Goal: Transaction & Acquisition: Purchase product/service

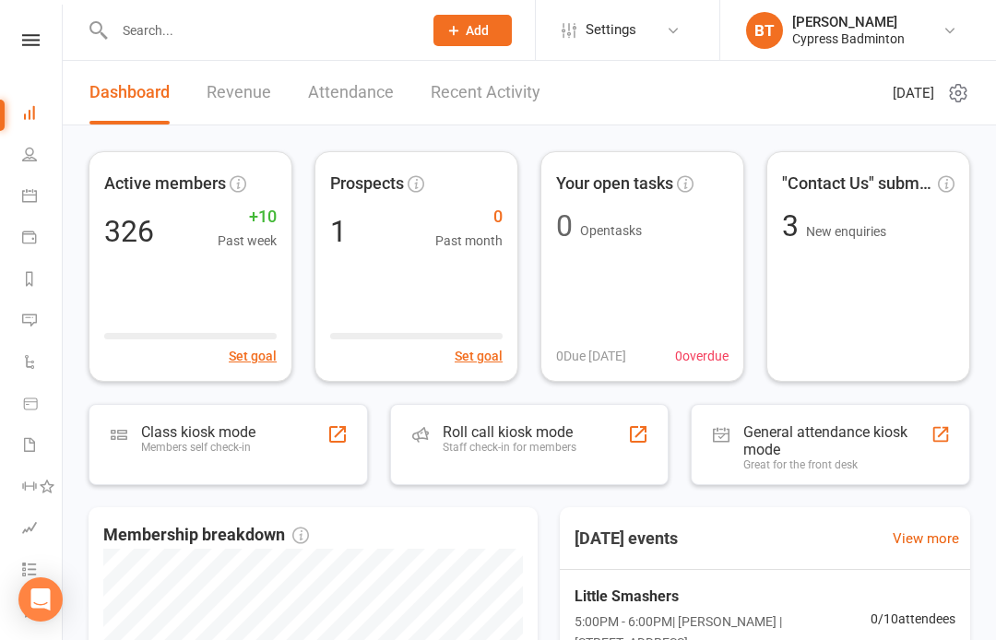
click at [6, 37] on link at bounding box center [30, 40] width 65 height 12
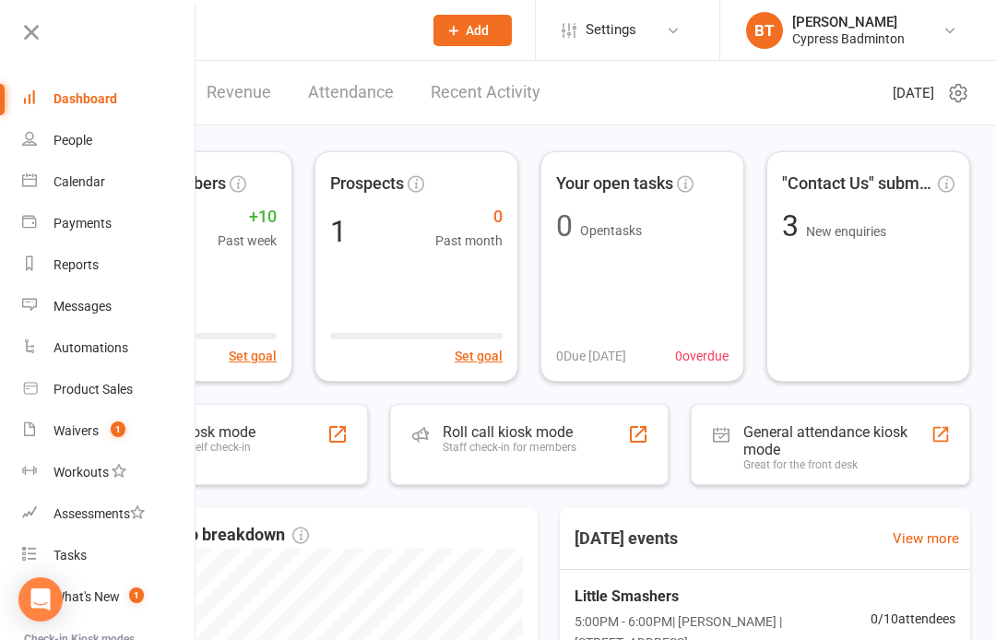
click at [152, 427] on link "Waivers 1" at bounding box center [109, 432] width 174 height 42
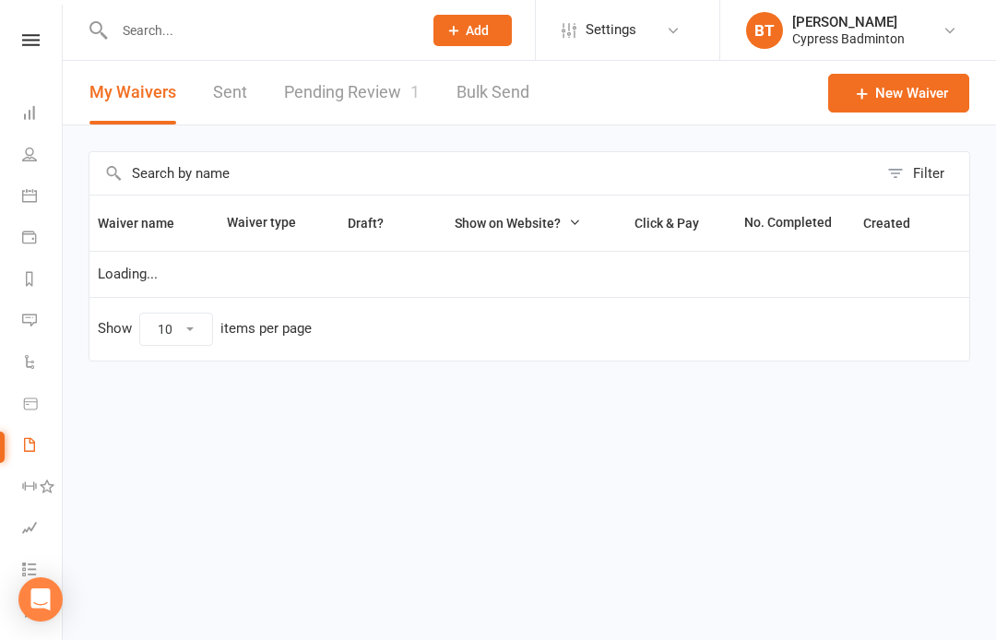
click at [356, 93] on link "Pending Review 1" at bounding box center [352, 93] width 136 height 64
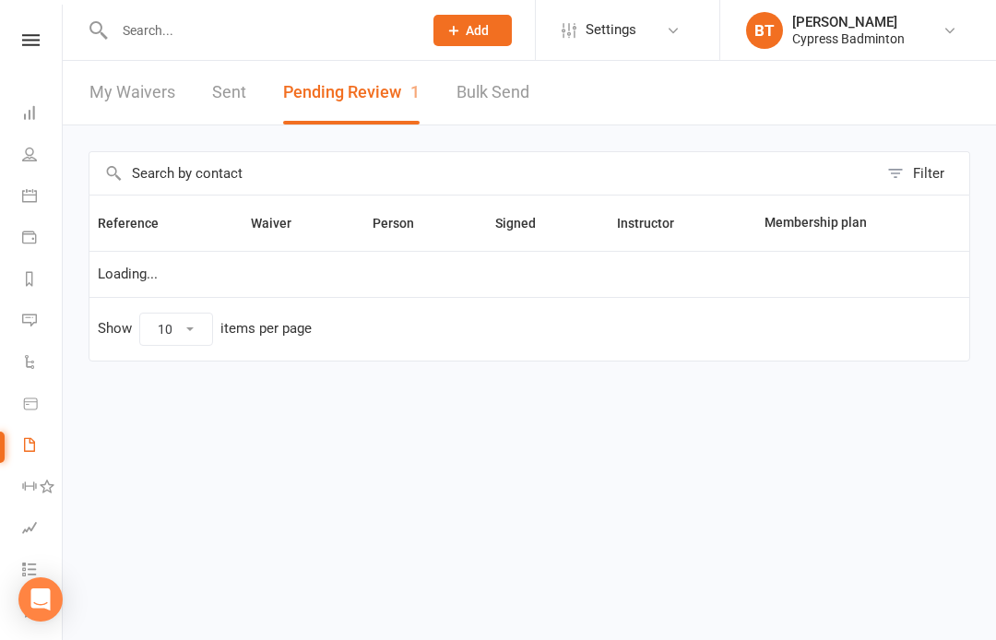
select select "50"
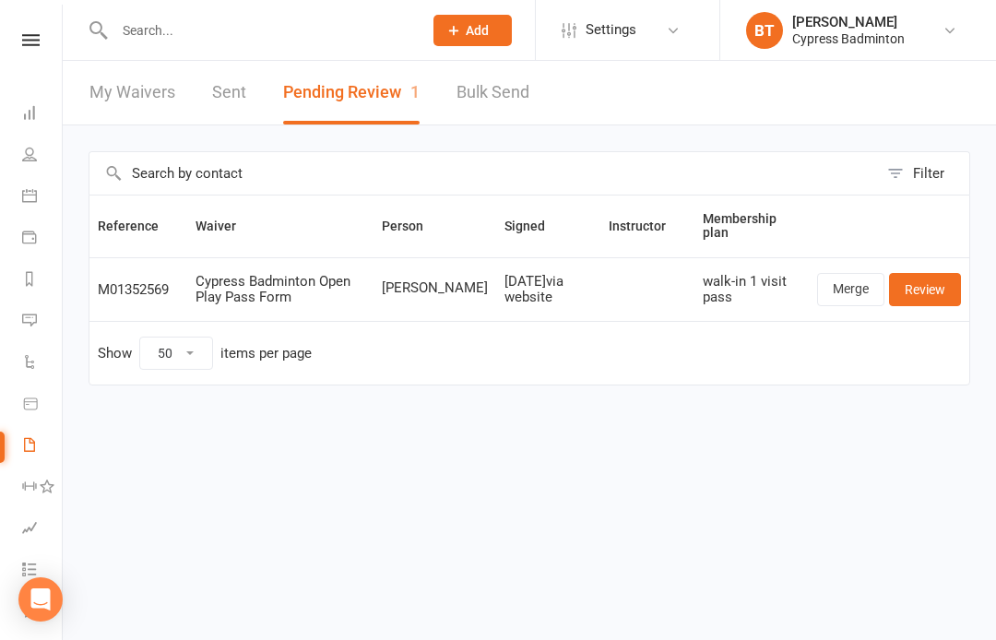
click at [838, 280] on link "Merge" at bounding box center [850, 289] width 67 height 33
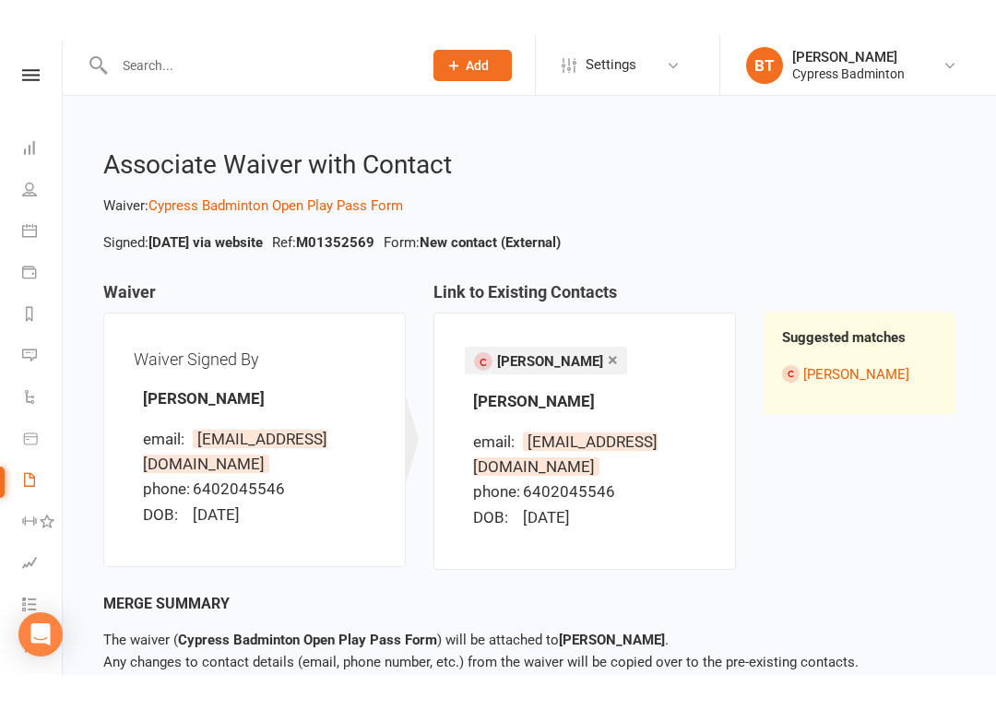
scroll to position [52, 0]
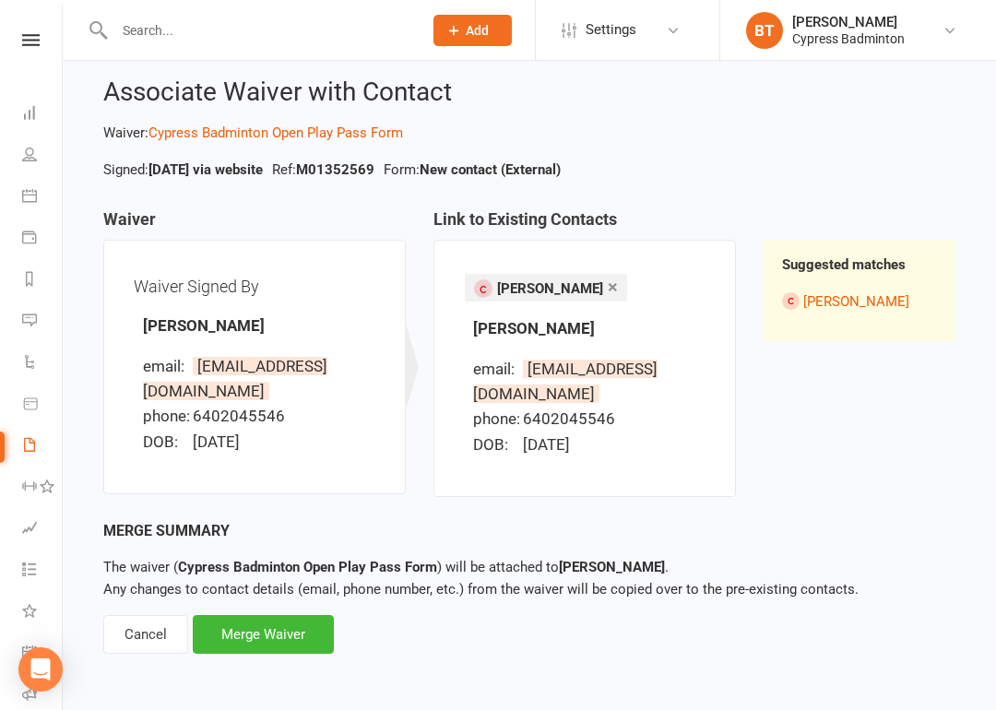
click at [284, 625] on div "Merge Waiver" at bounding box center [263, 634] width 141 height 39
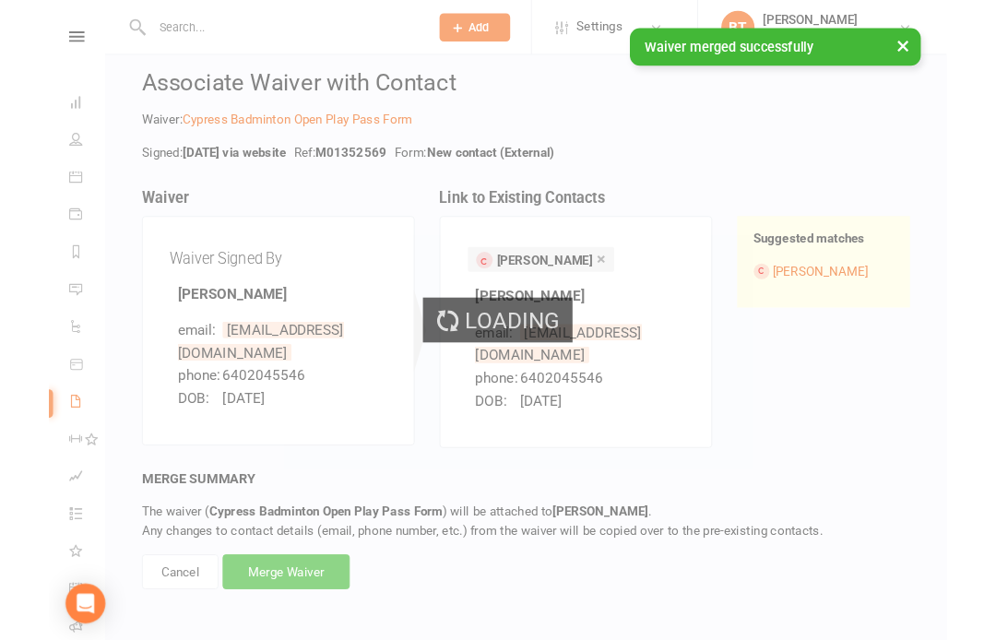
scroll to position [122, 0]
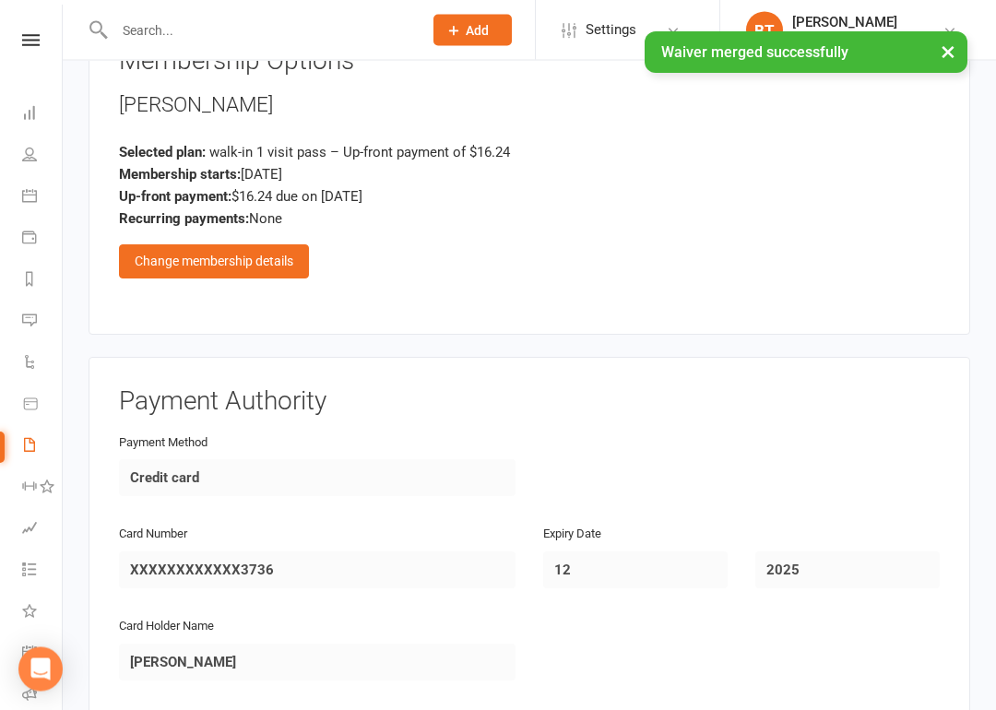
scroll to position [2371, 0]
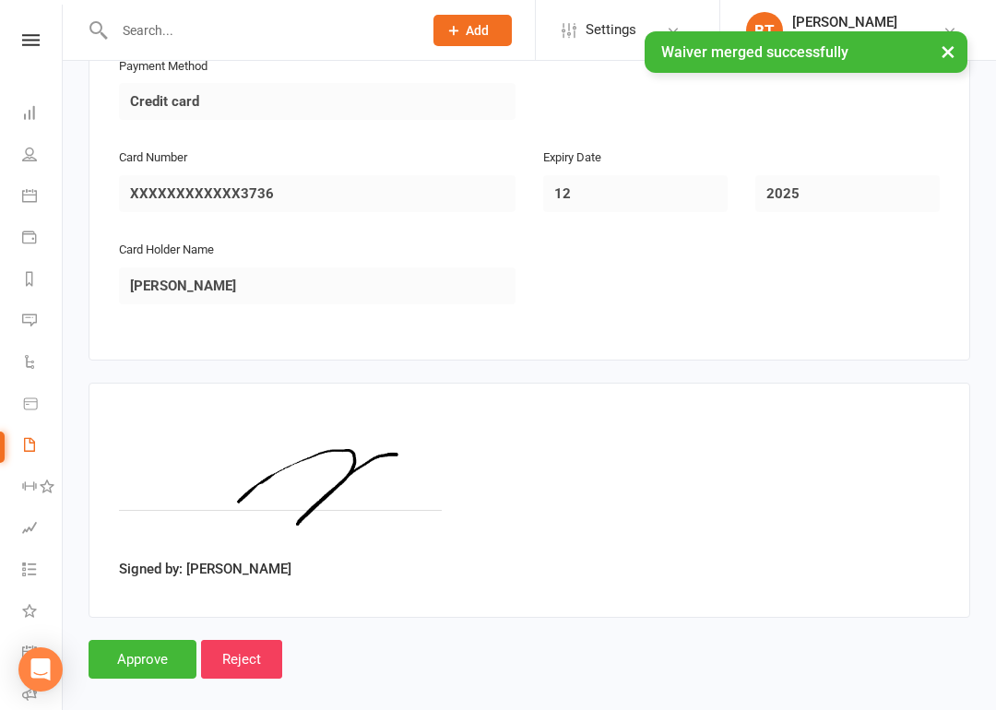
click at [144, 639] on input "Approve" at bounding box center [143, 659] width 108 height 39
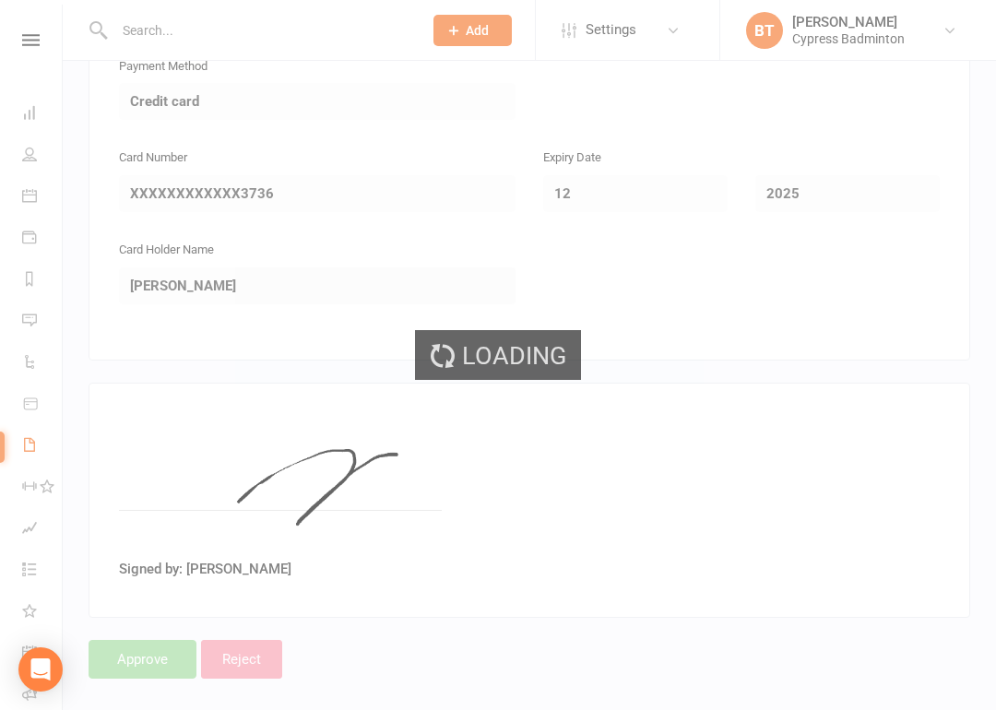
select select "50"
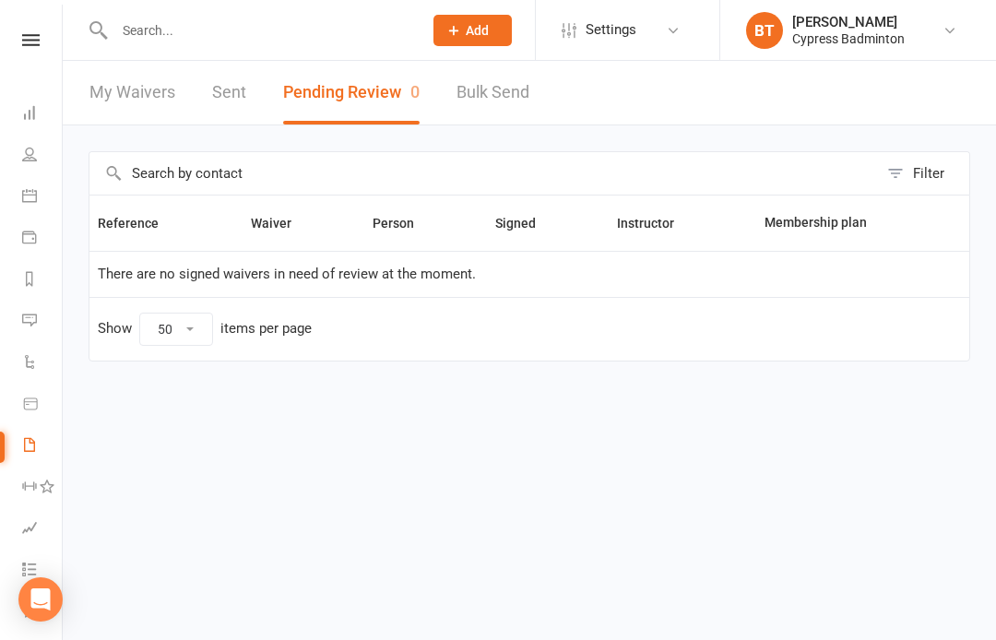
click at [39, 202] on link "Calendar" at bounding box center [43, 198] width 42 height 42
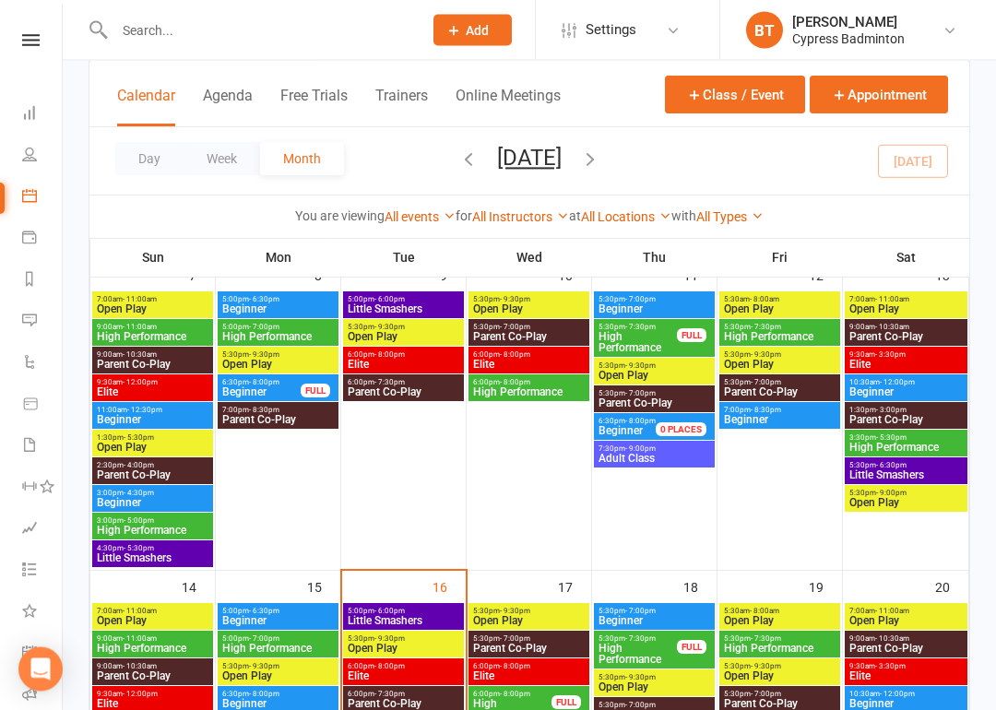
scroll to position [448, 0]
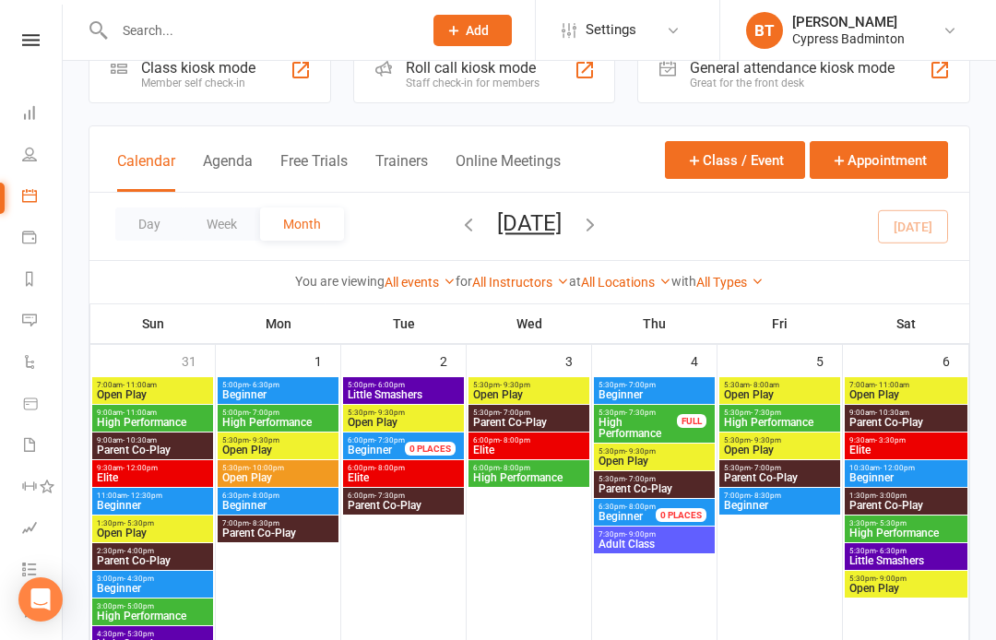
click at [39, 198] on link "Calendar" at bounding box center [43, 198] width 42 height 42
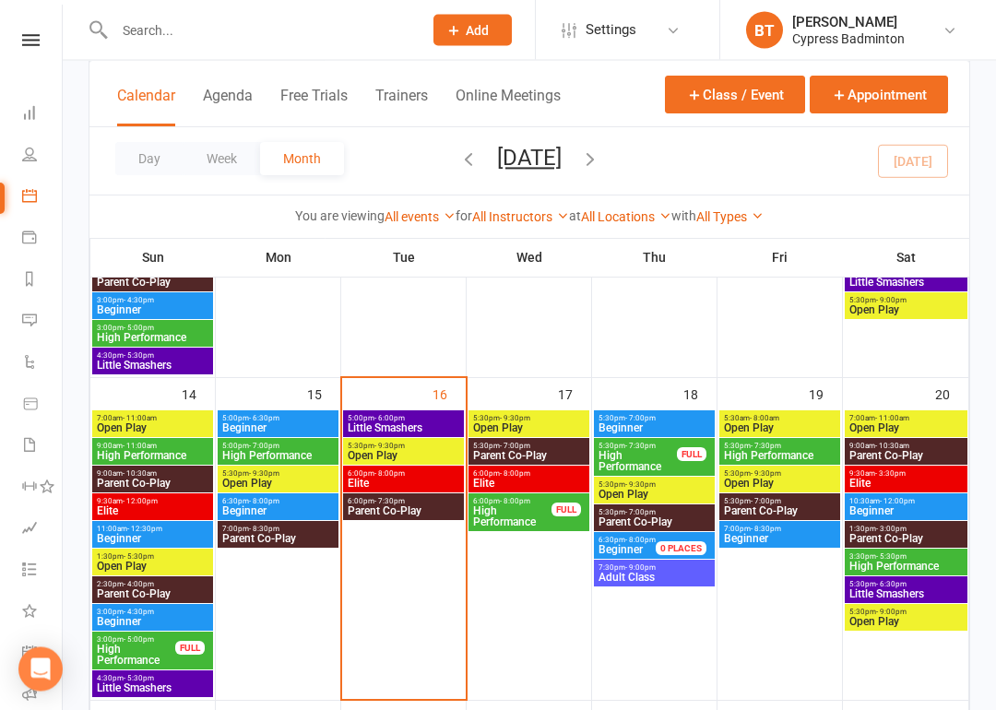
scroll to position [637, 0]
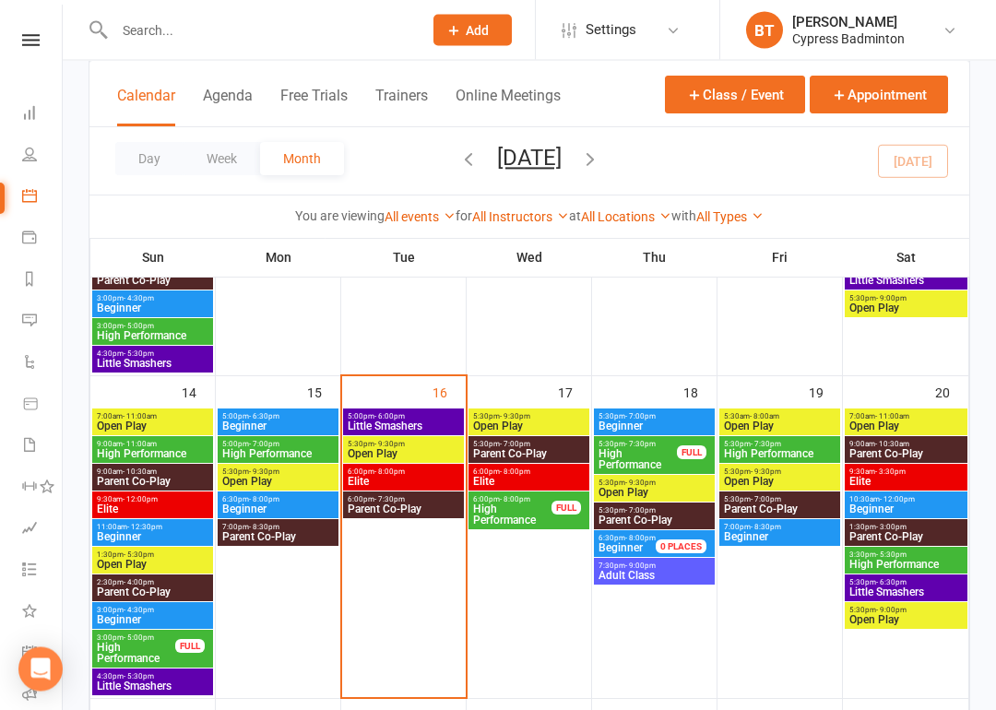
click at [676, 422] on span "Beginner" at bounding box center [654, 427] width 113 height 11
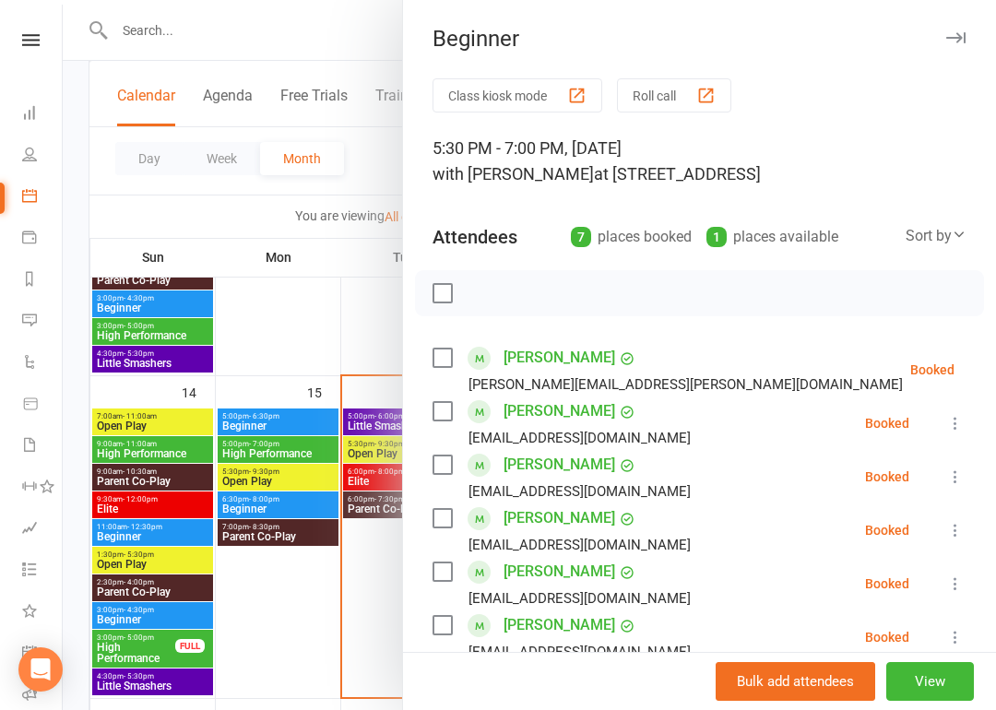
scroll to position [0, 0]
click at [337, 35] on div at bounding box center [530, 355] width 934 height 710
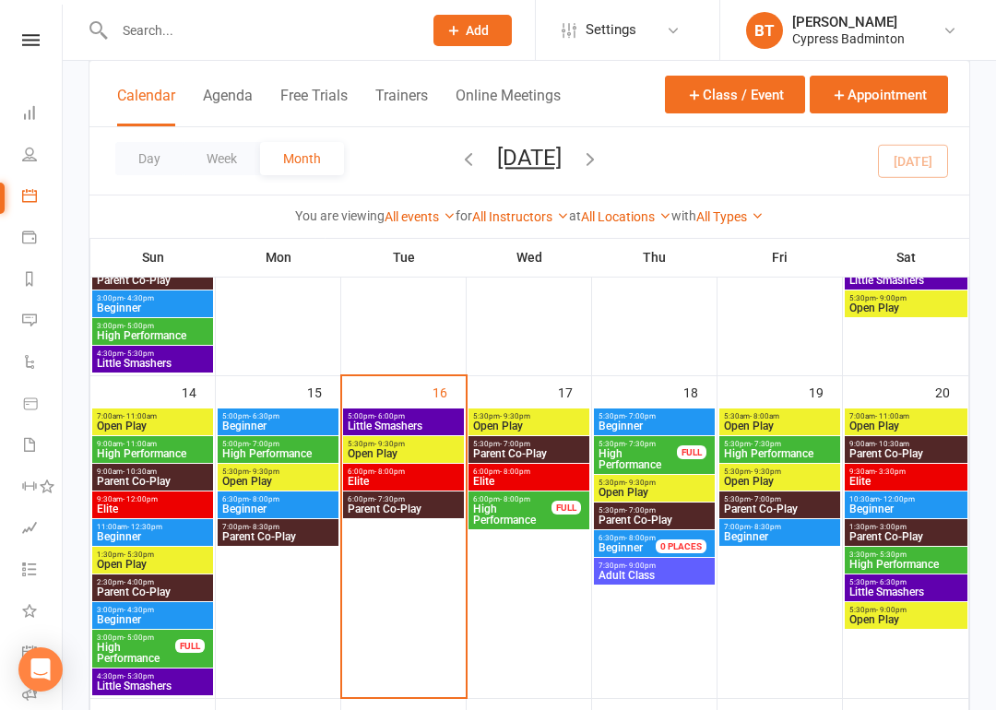
click at [820, 536] on span "Beginner" at bounding box center [779, 536] width 113 height 11
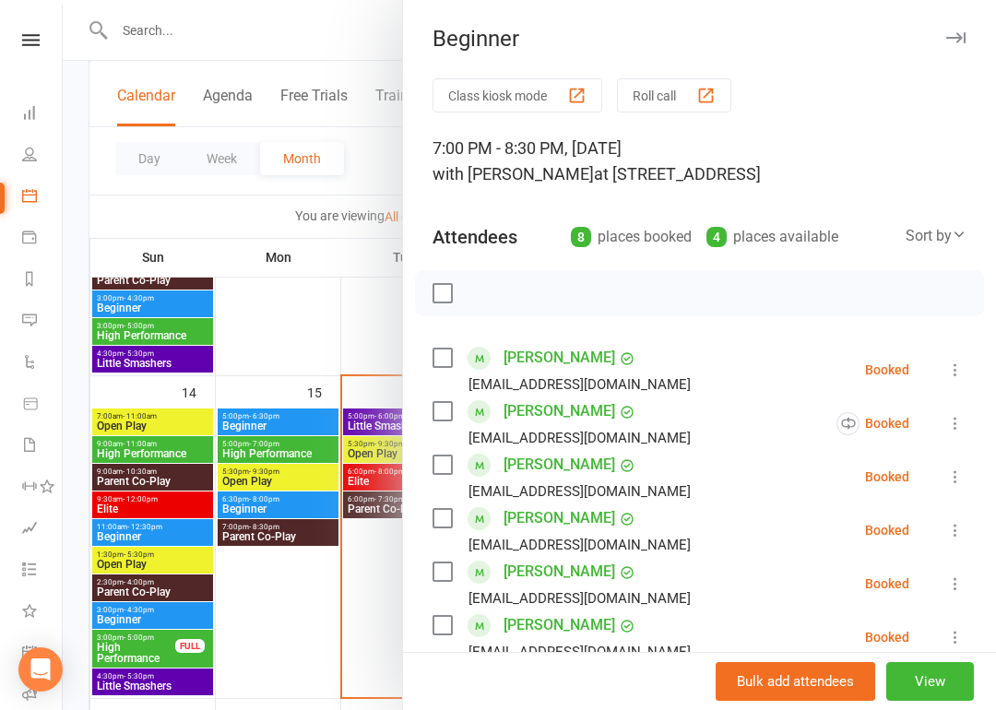
click at [308, 41] on div at bounding box center [530, 355] width 934 height 710
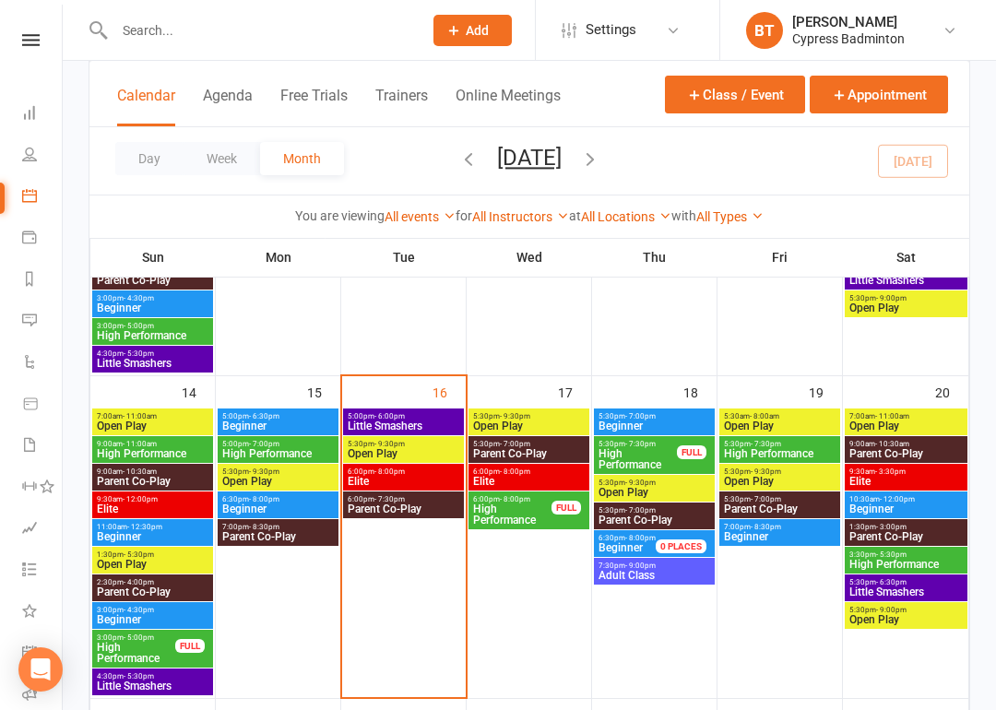
click at [287, 424] on span "Beginner" at bounding box center [277, 426] width 113 height 11
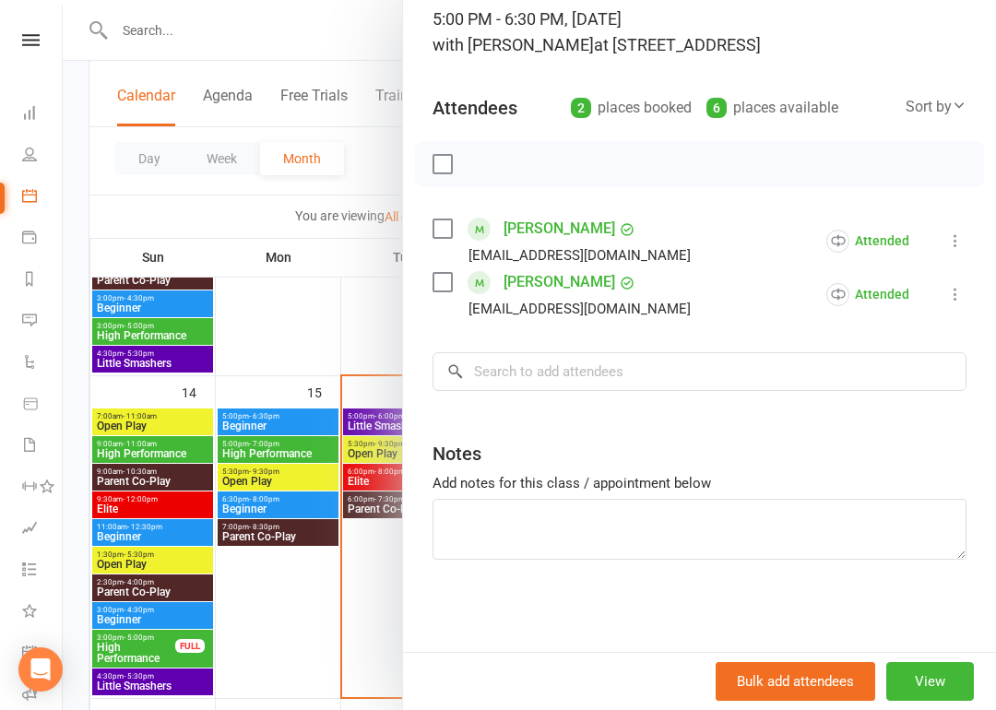
scroll to position [129, 0]
click at [280, 499] on div at bounding box center [530, 355] width 934 height 710
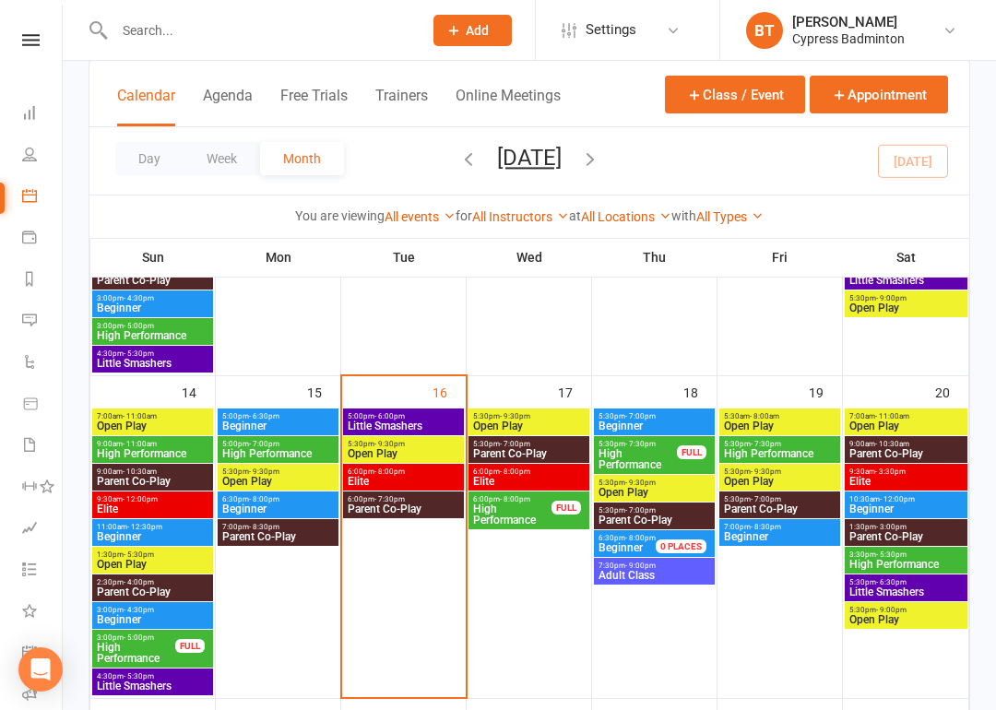
click at [313, 504] on span "Beginner" at bounding box center [277, 509] width 113 height 11
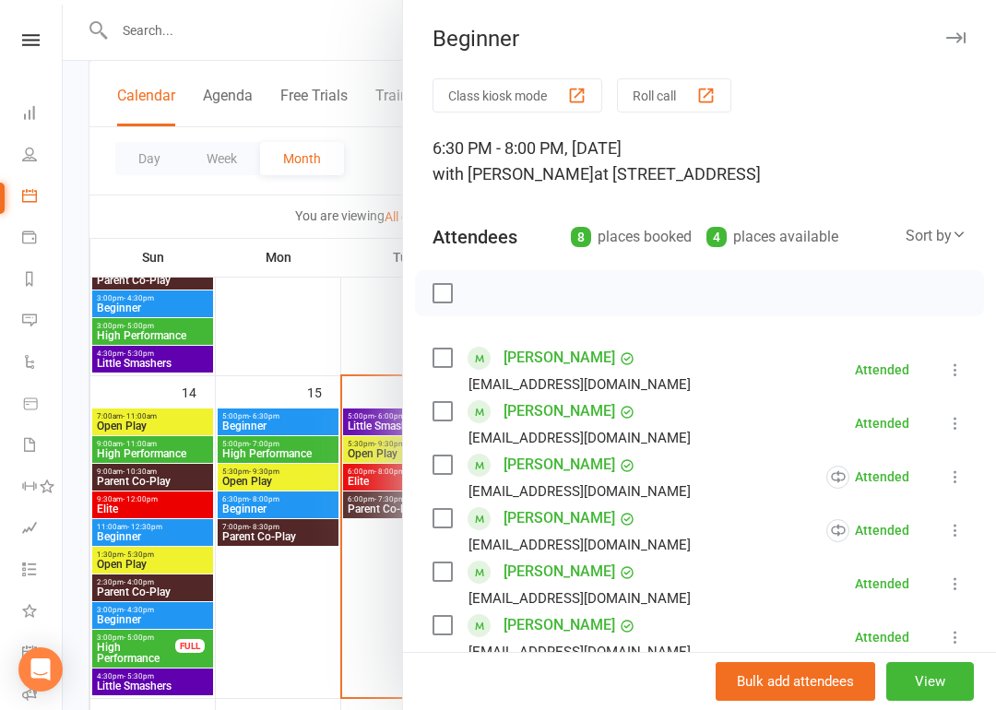
click at [299, 332] on div at bounding box center [530, 355] width 934 height 710
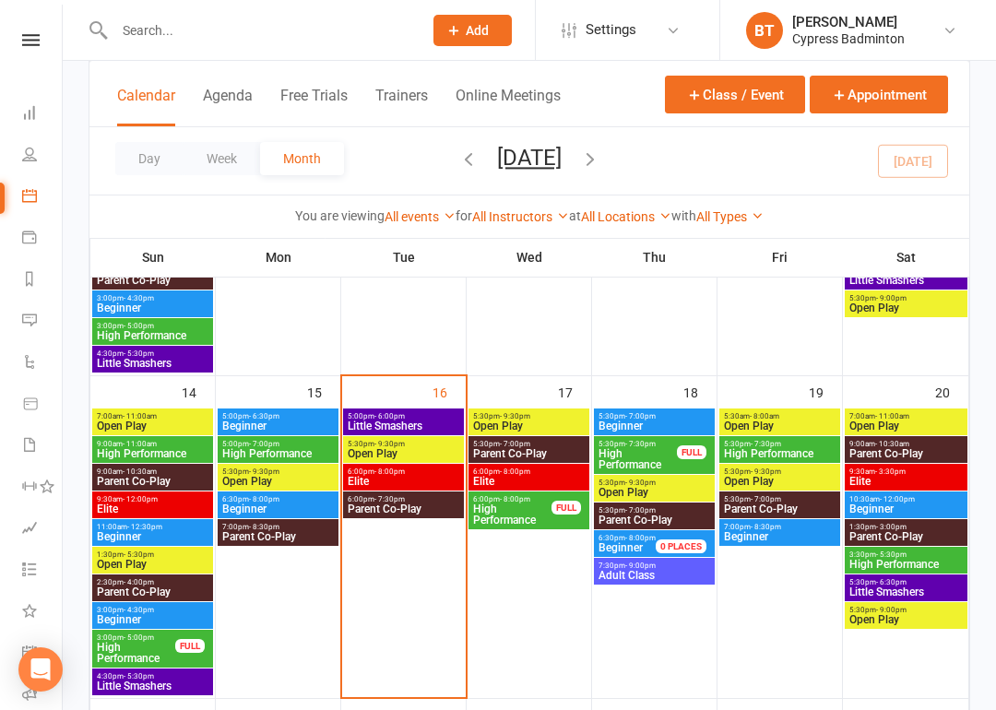
click at [817, 531] on span "Beginner" at bounding box center [779, 536] width 113 height 11
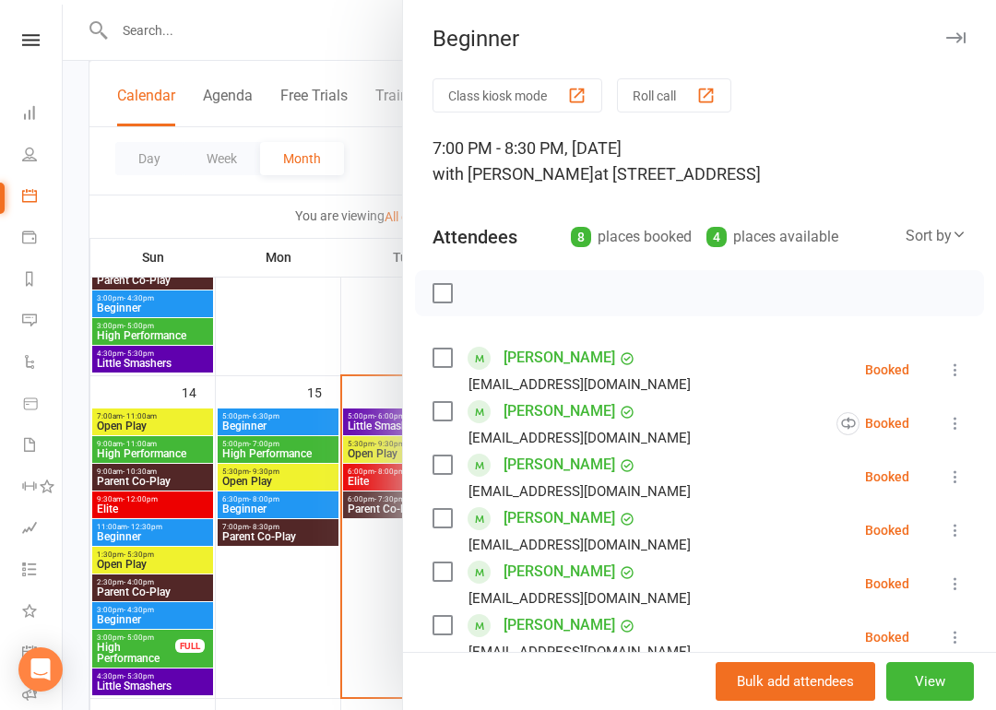
click at [338, 304] on div at bounding box center [530, 355] width 934 height 710
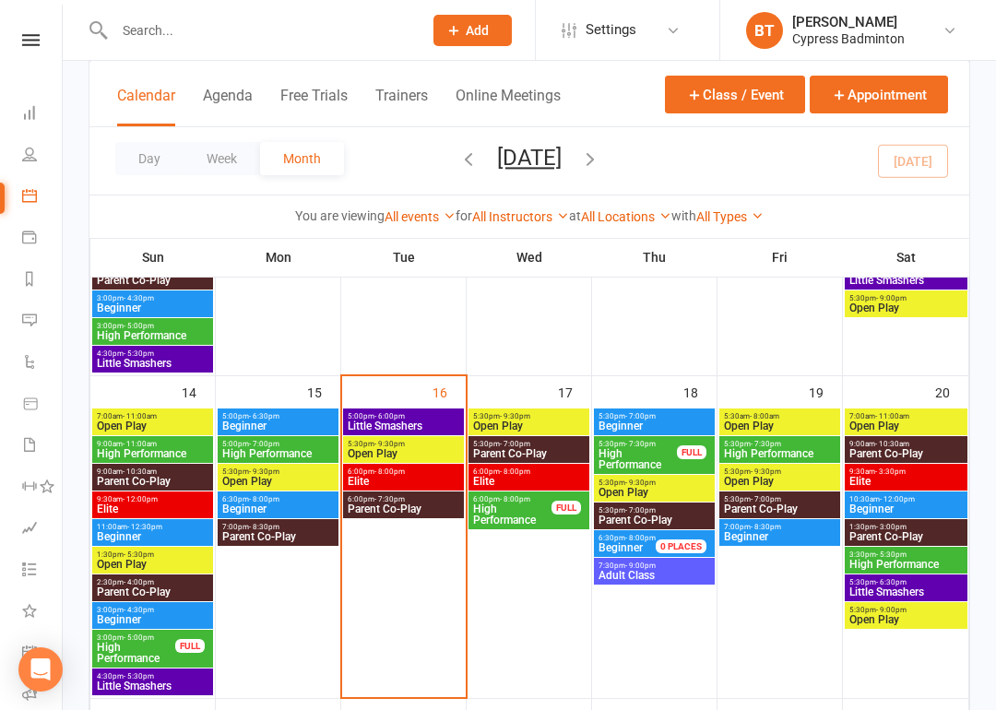
click at [962, 512] on span "Beginner" at bounding box center [906, 509] width 115 height 11
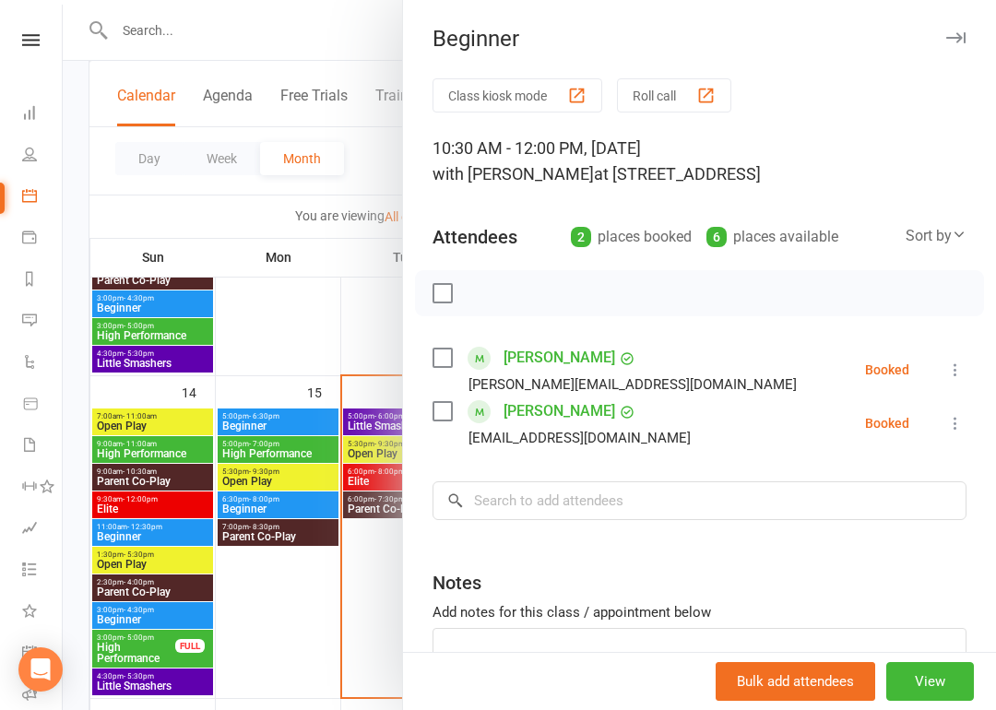
click at [339, 275] on div at bounding box center [530, 355] width 934 height 710
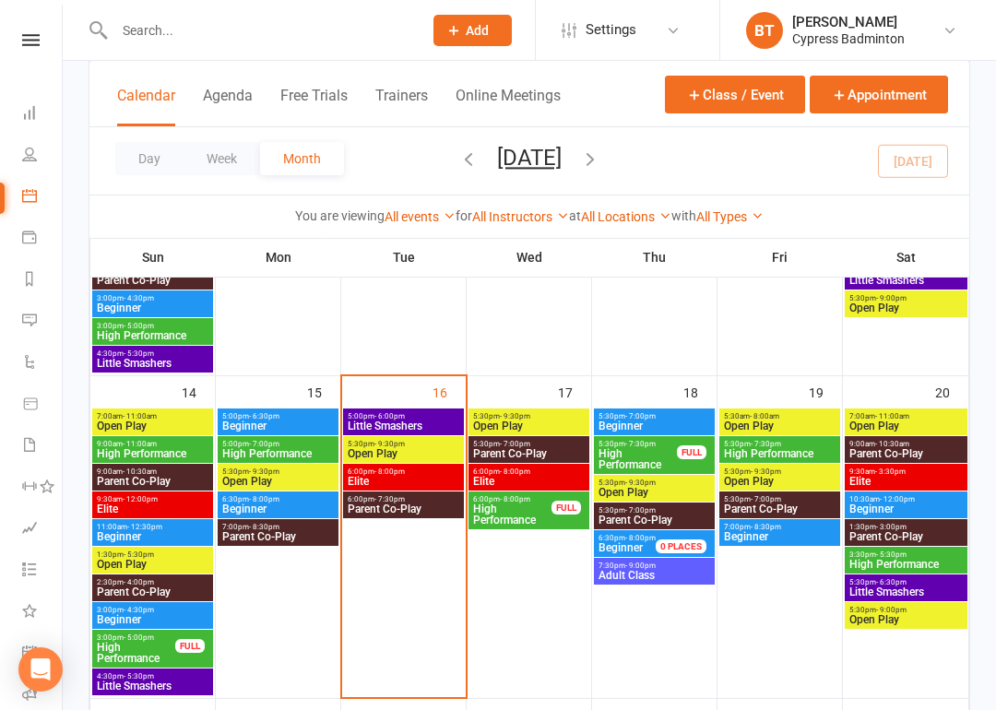
click at [900, 497] on span "- 12:00pm" at bounding box center [897, 499] width 35 height 8
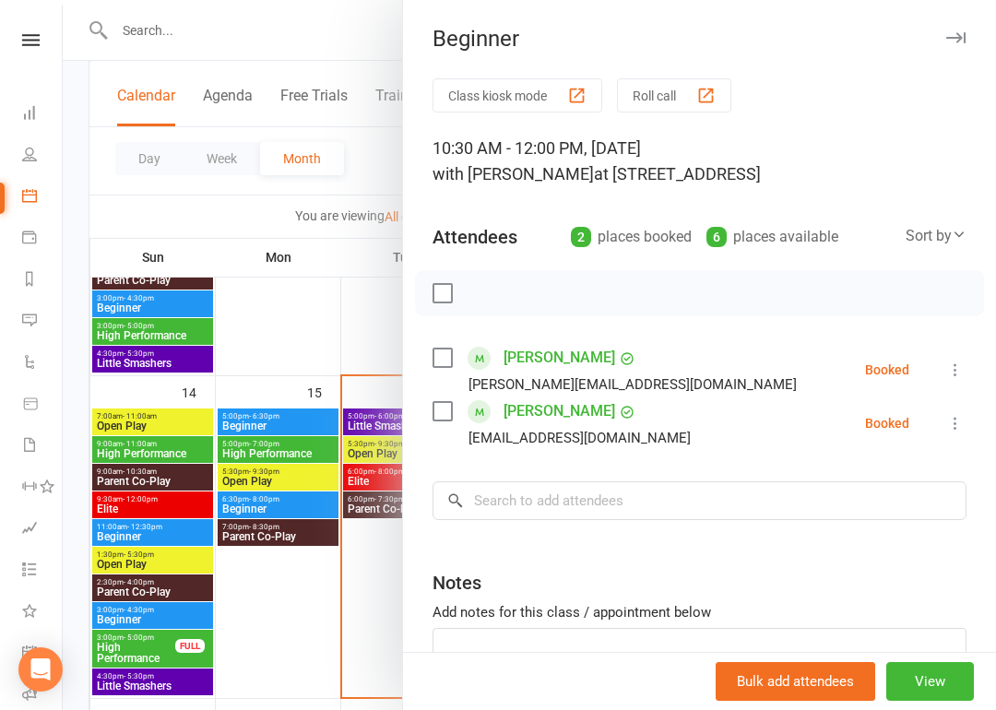
click at [365, 328] on div at bounding box center [530, 355] width 934 height 710
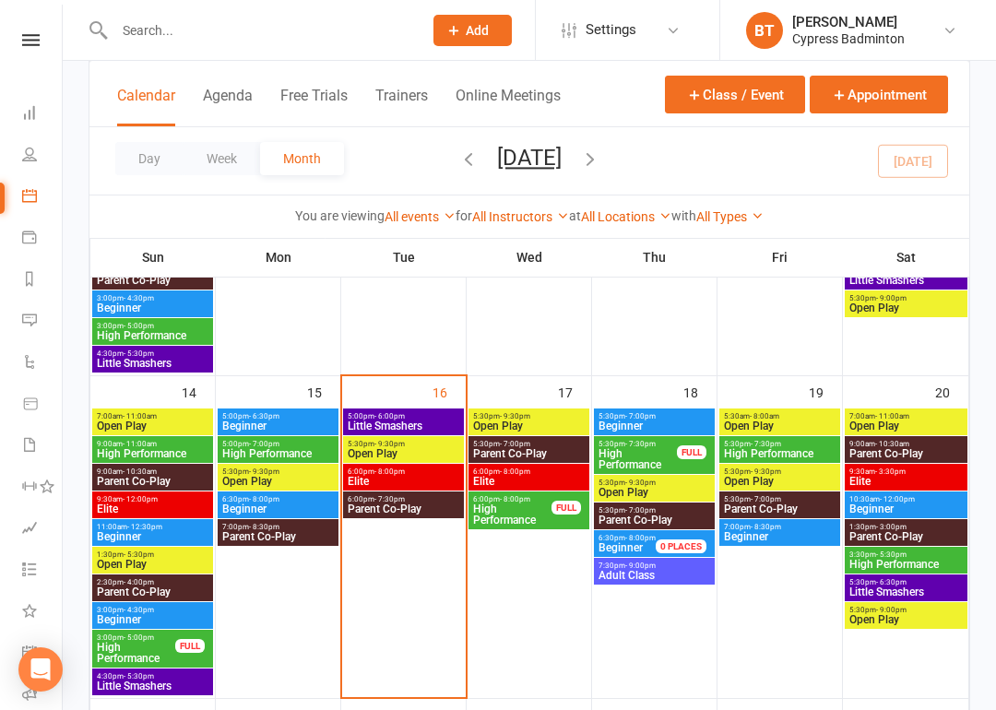
click at [178, 528] on span "11:00am - 12:30pm" at bounding box center [152, 527] width 113 height 8
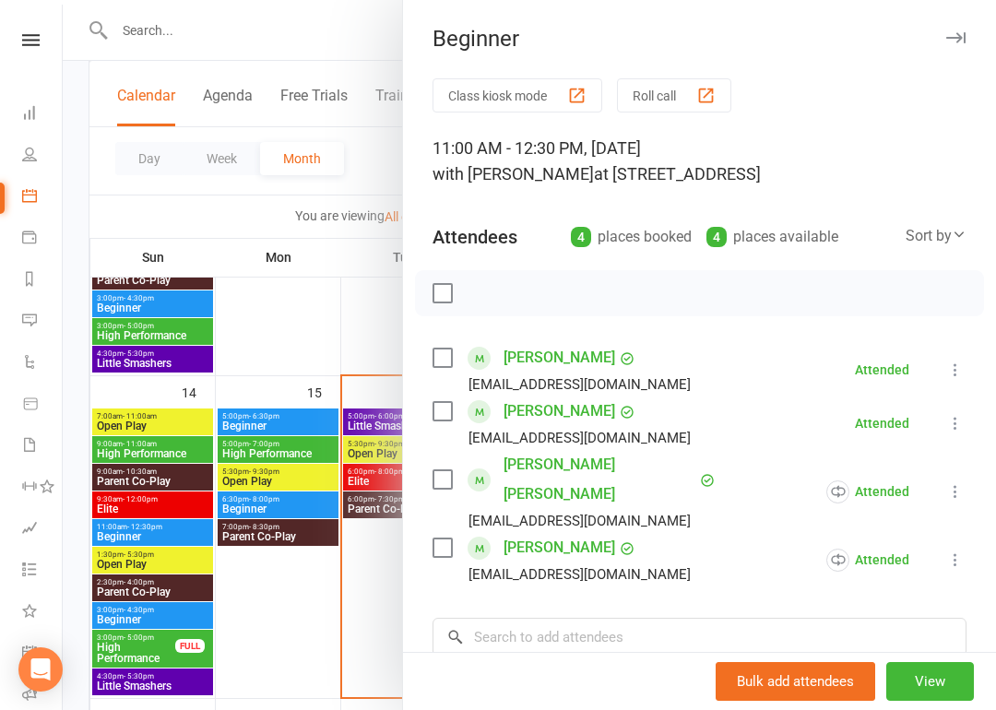
click at [294, 612] on div at bounding box center [530, 355] width 934 height 710
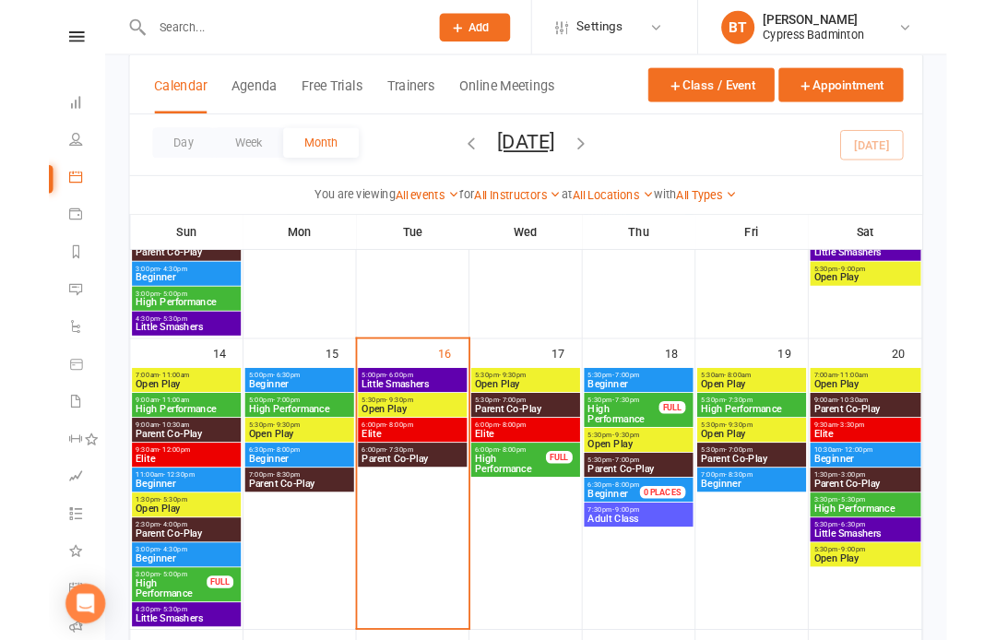
scroll to position [708, 0]
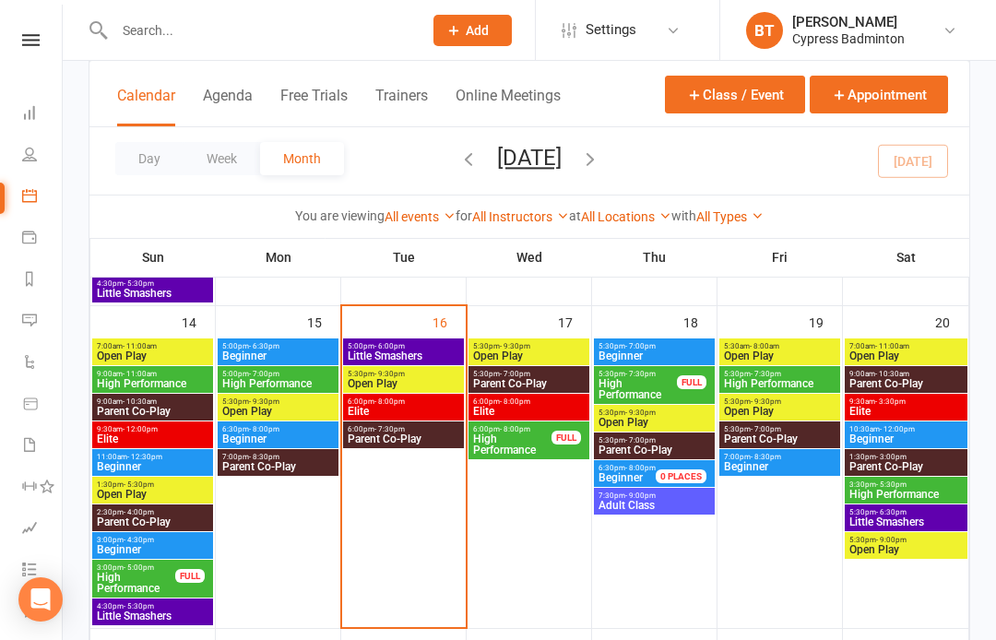
click at [42, 42] on link at bounding box center [30, 40] width 65 height 12
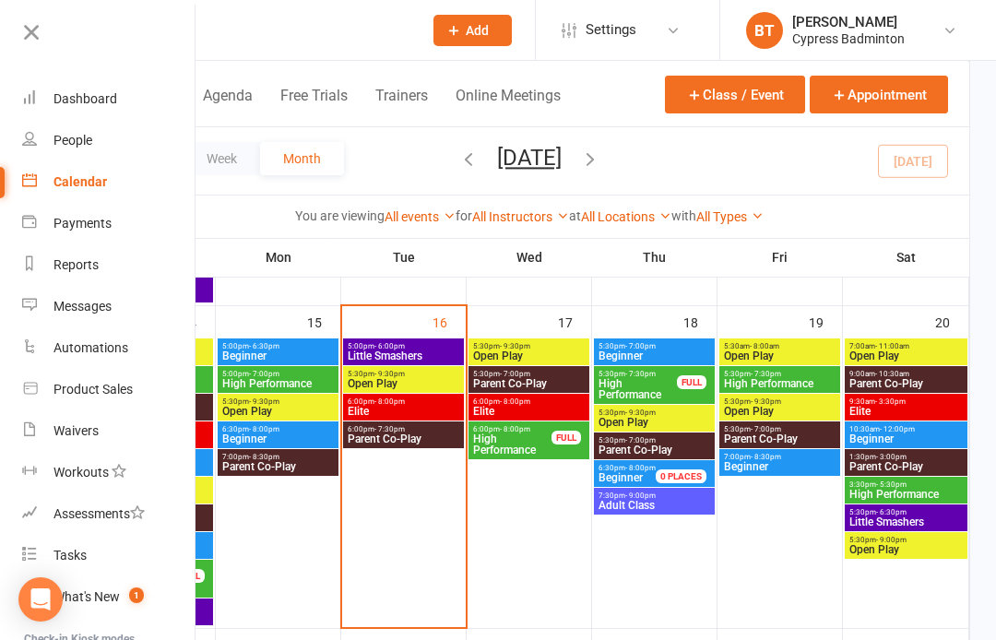
click at [121, 393] on div "Product Sales" at bounding box center [93, 389] width 79 height 15
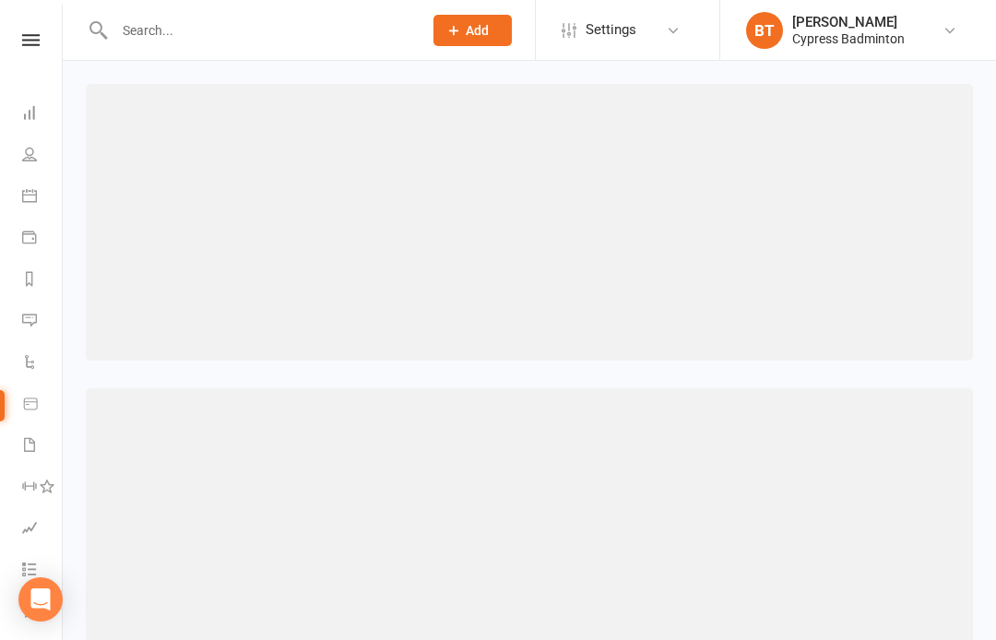
select select "100"
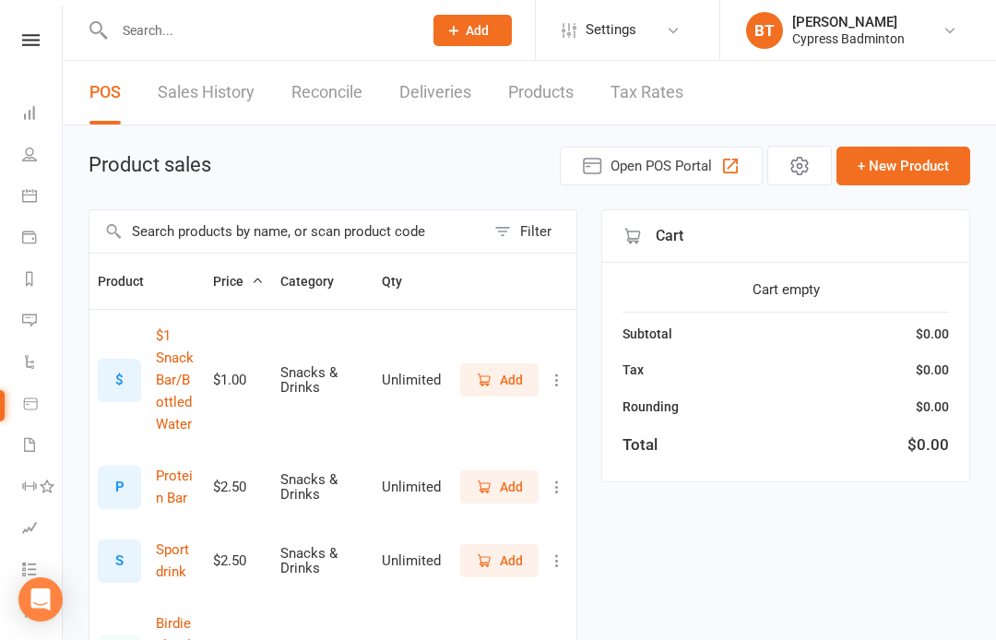
click at [221, 93] on link "Sales History" at bounding box center [206, 93] width 97 height 64
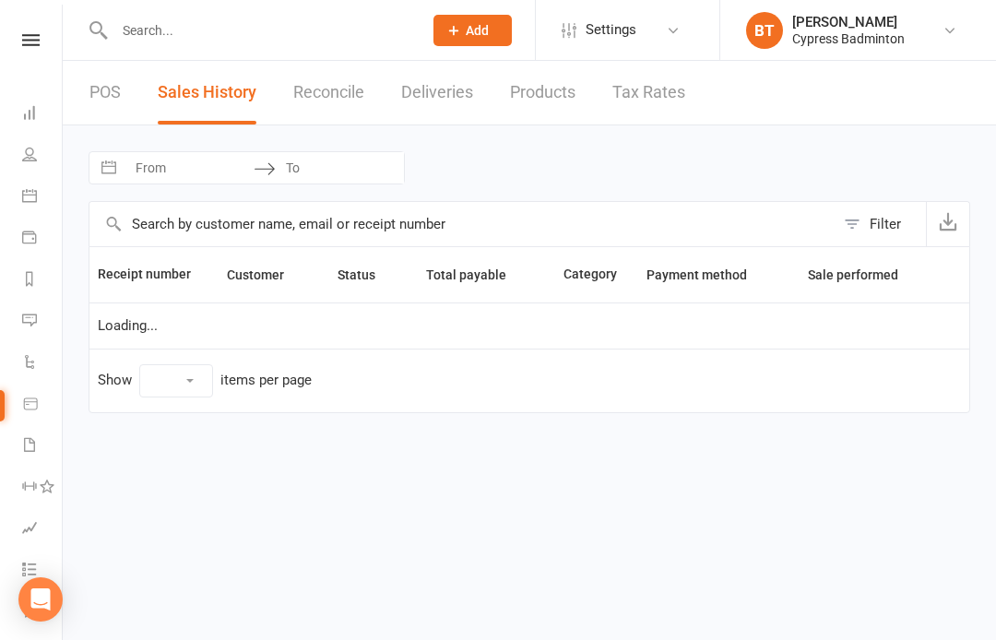
select select "100"
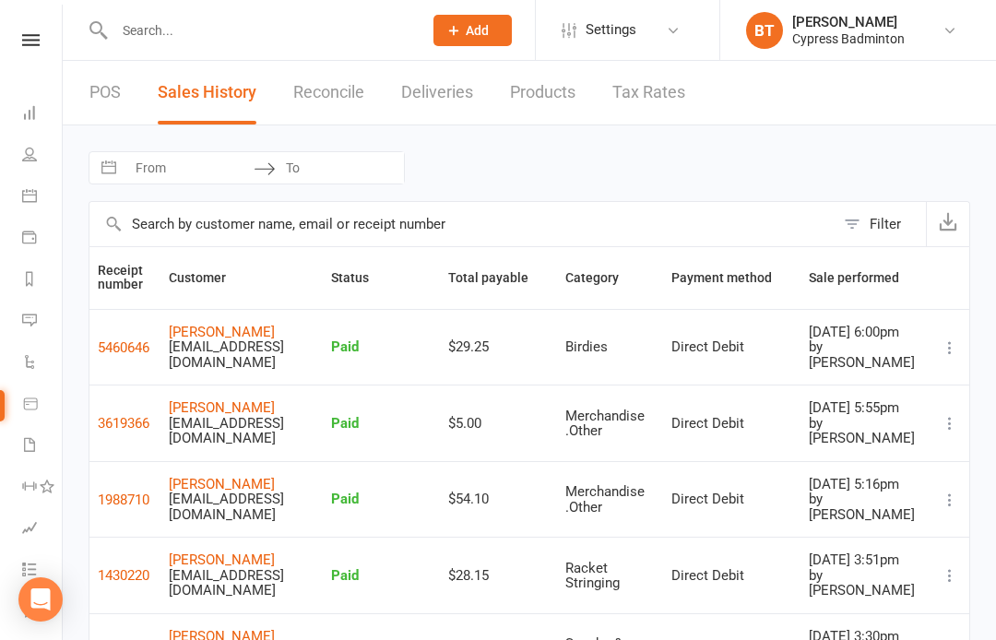
click at [166, 174] on input "From" at bounding box center [189, 167] width 128 height 31
select select "7"
select select "2025"
select select "8"
select select "2025"
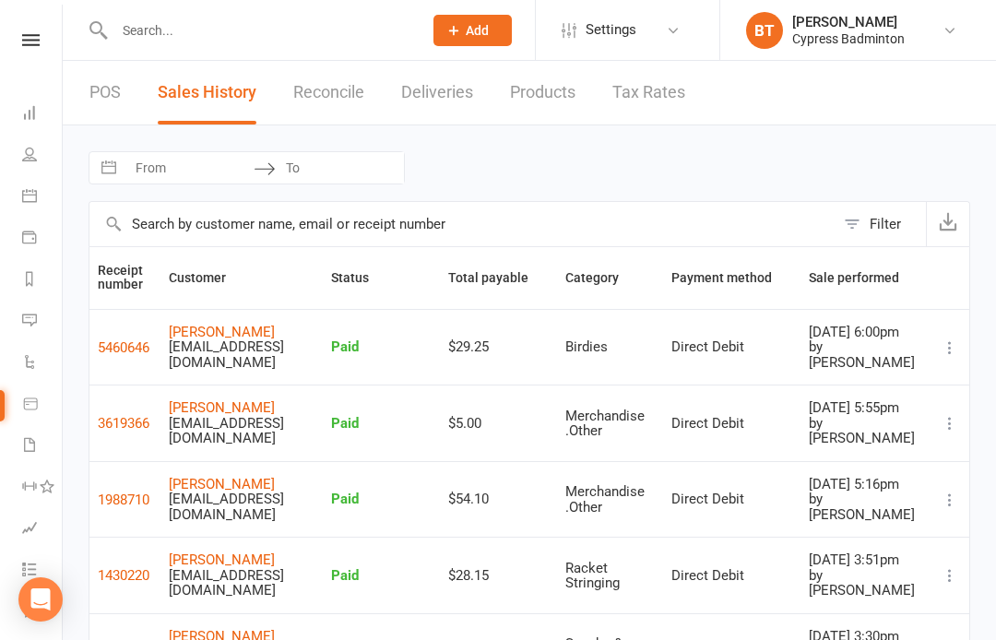
select select "9"
select select "2025"
select select "10"
select select "2025"
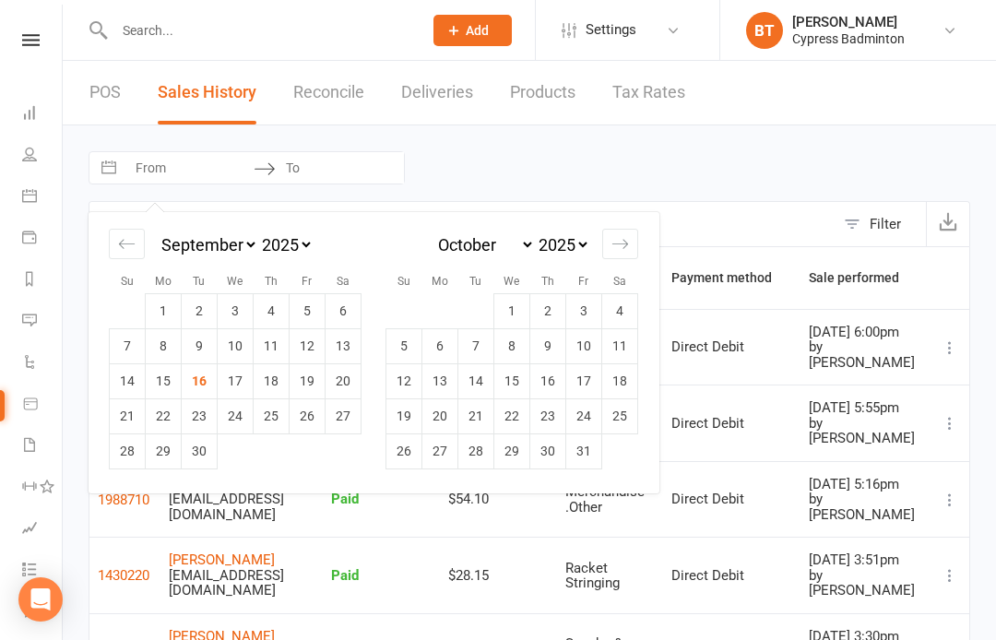
click at [157, 390] on td "15" at bounding box center [164, 380] width 36 height 35
type input "[DATE]"
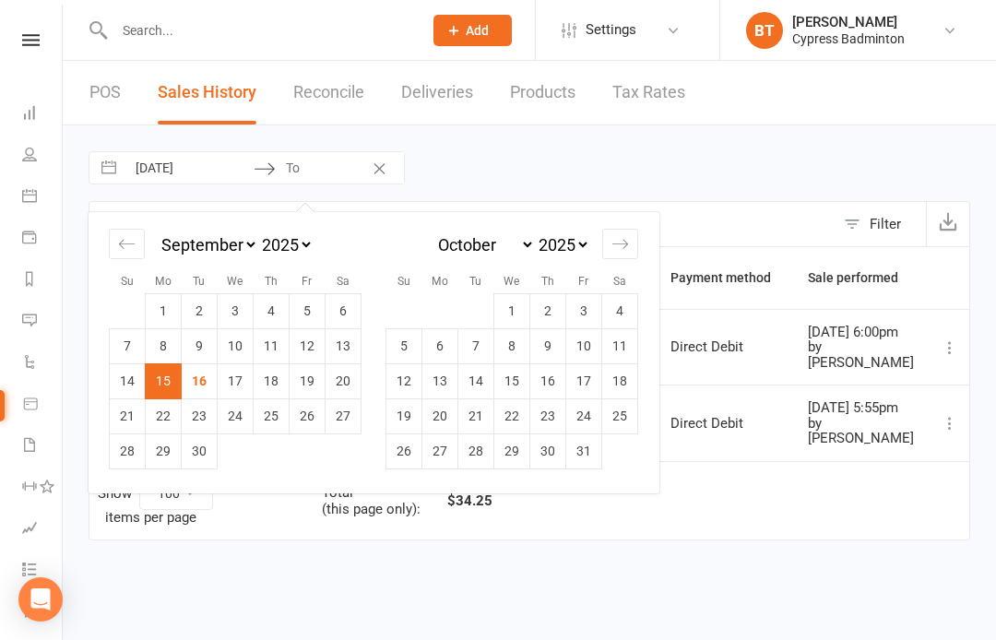
click at [202, 385] on td "16" at bounding box center [200, 380] width 36 height 35
type input "[DATE]"
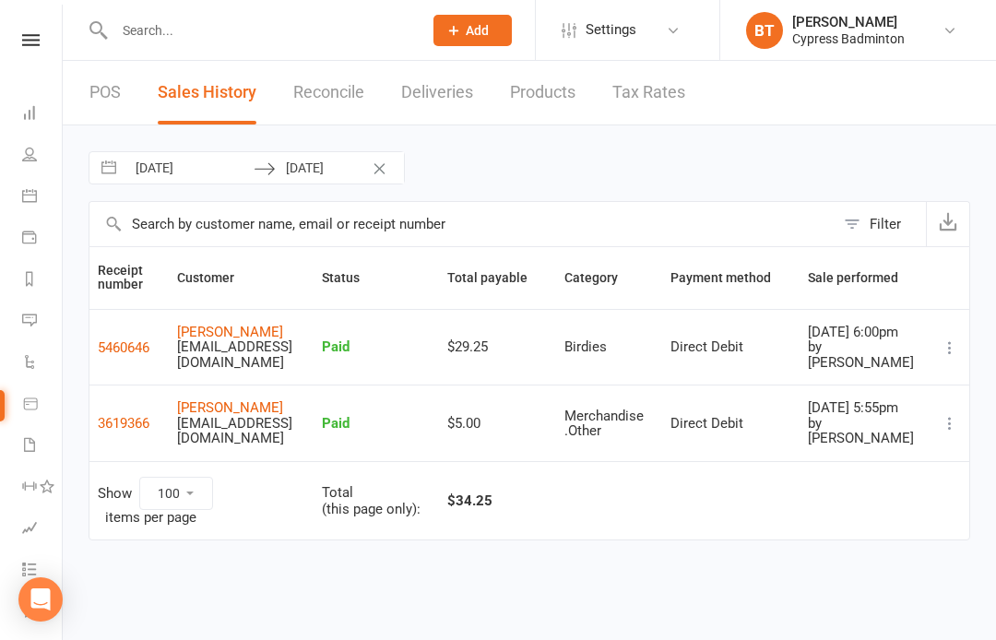
click at [387, 31] on input "text" at bounding box center [259, 31] width 301 height 26
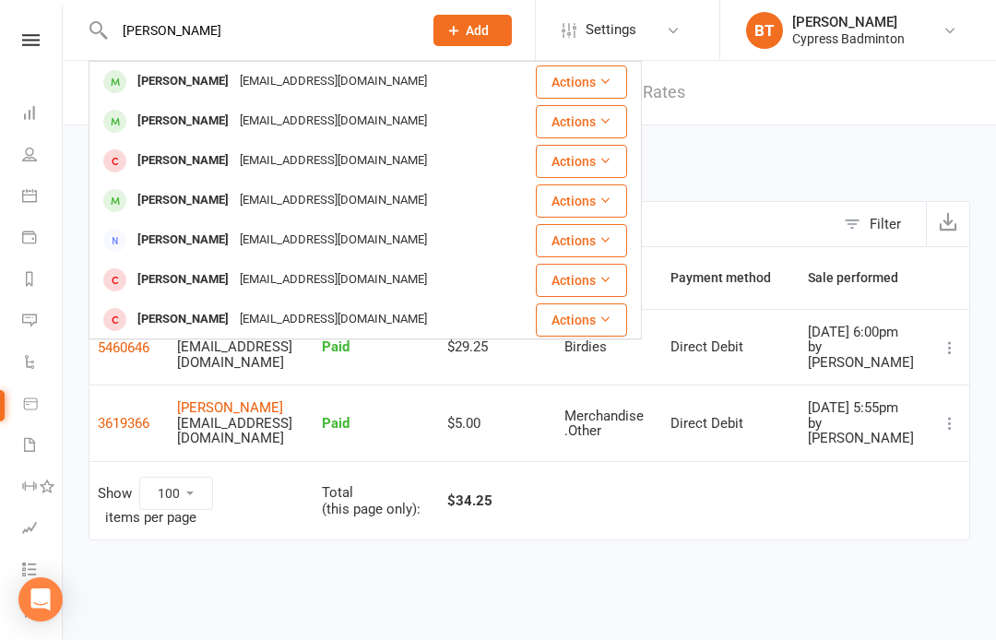
type input "[PERSON_NAME]"
click at [205, 75] on div "[PERSON_NAME]" at bounding box center [183, 81] width 102 height 27
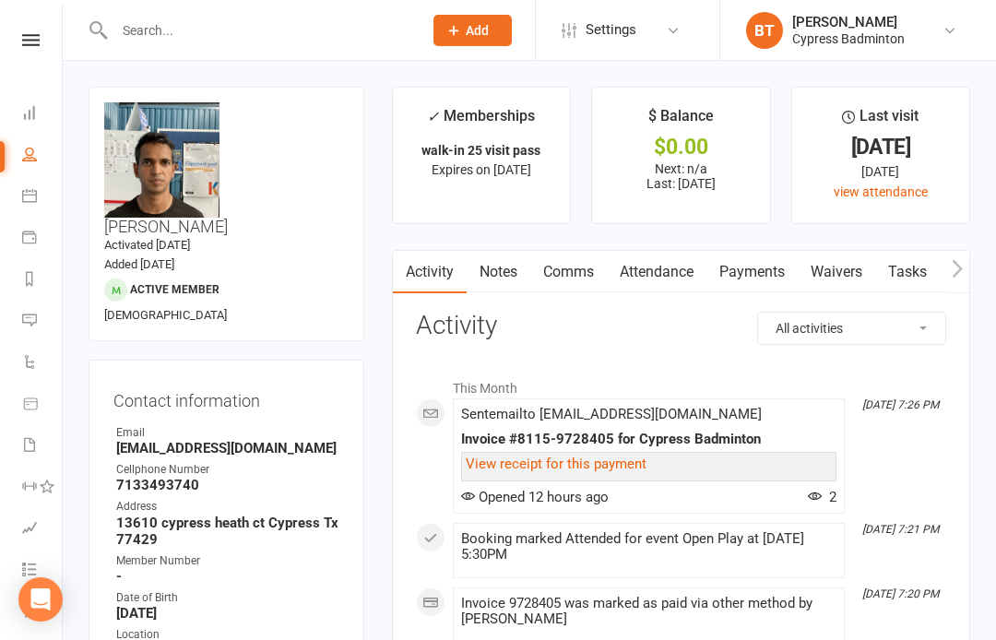
click at [768, 271] on link "Payments" at bounding box center [752, 272] width 91 height 42
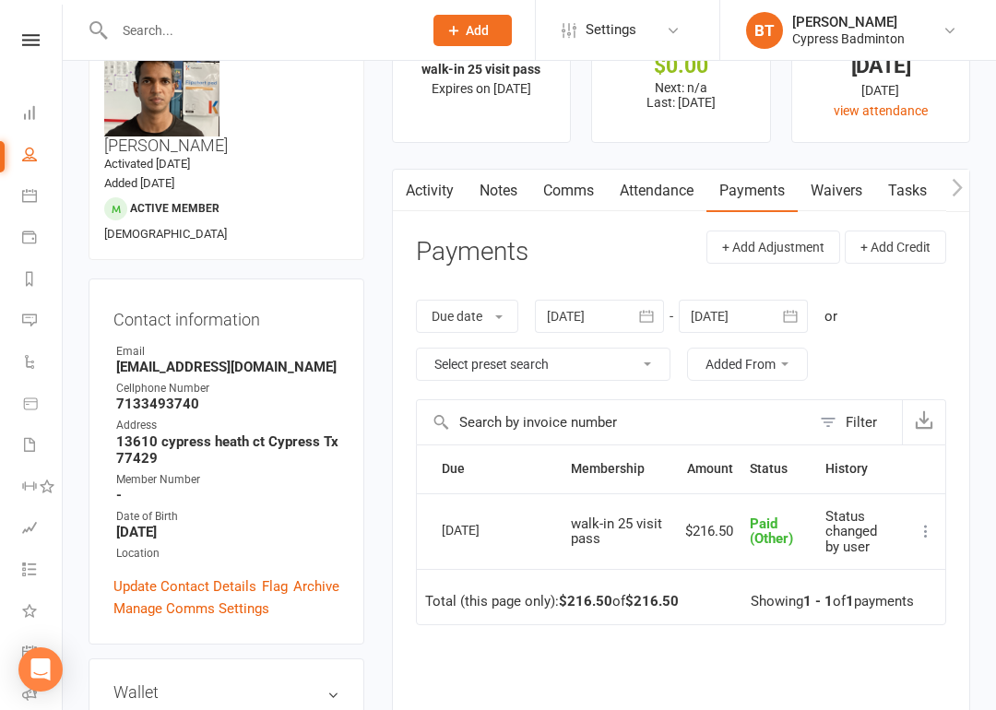
scroll to position [83, 0]
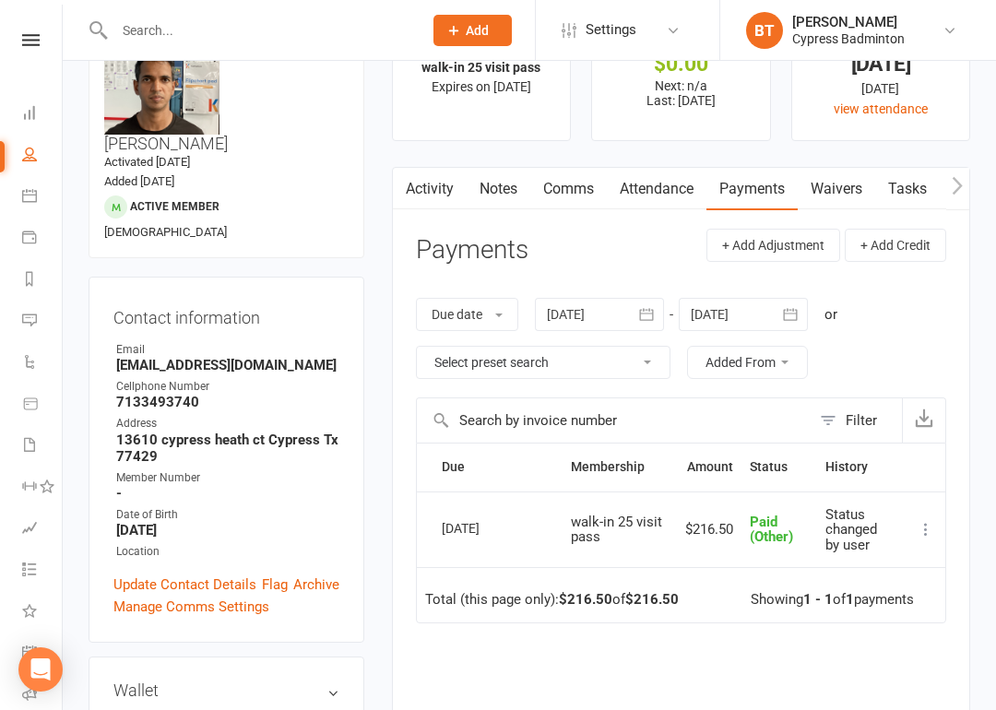
click at [28, 43] on icon at bounding box center [31, 40] width 18 height 12
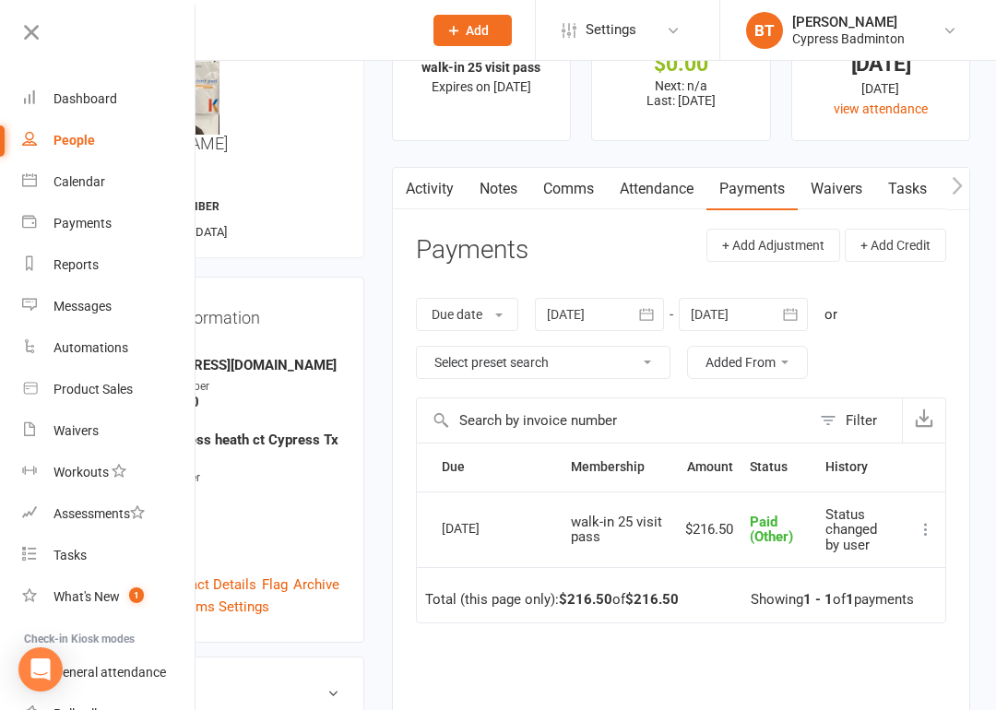
click at [90, 399] on link "Product Sales" at bounding box center [109, 390] width 174 height 42
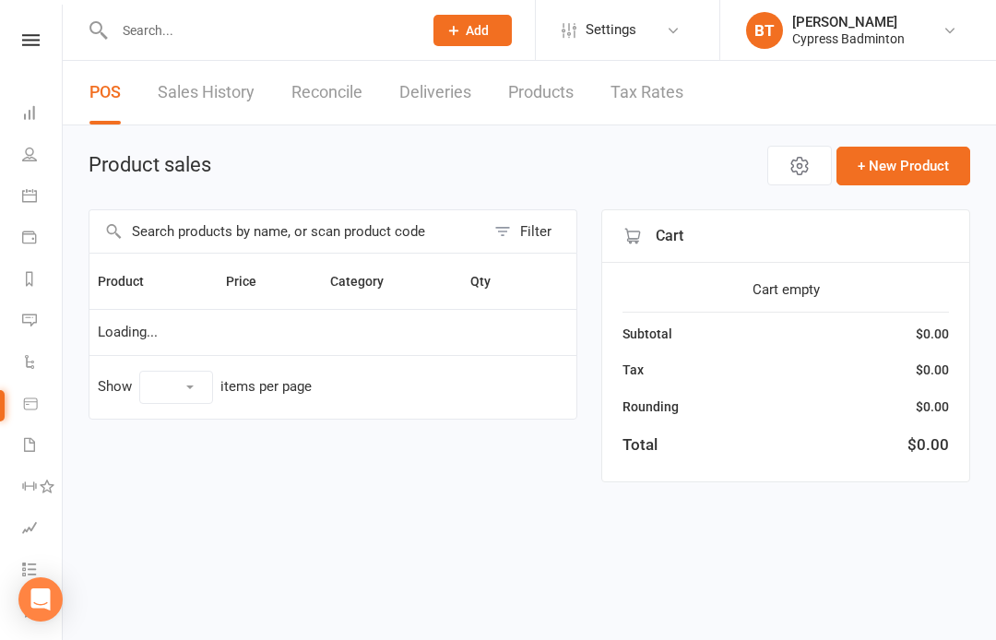
select select "100"
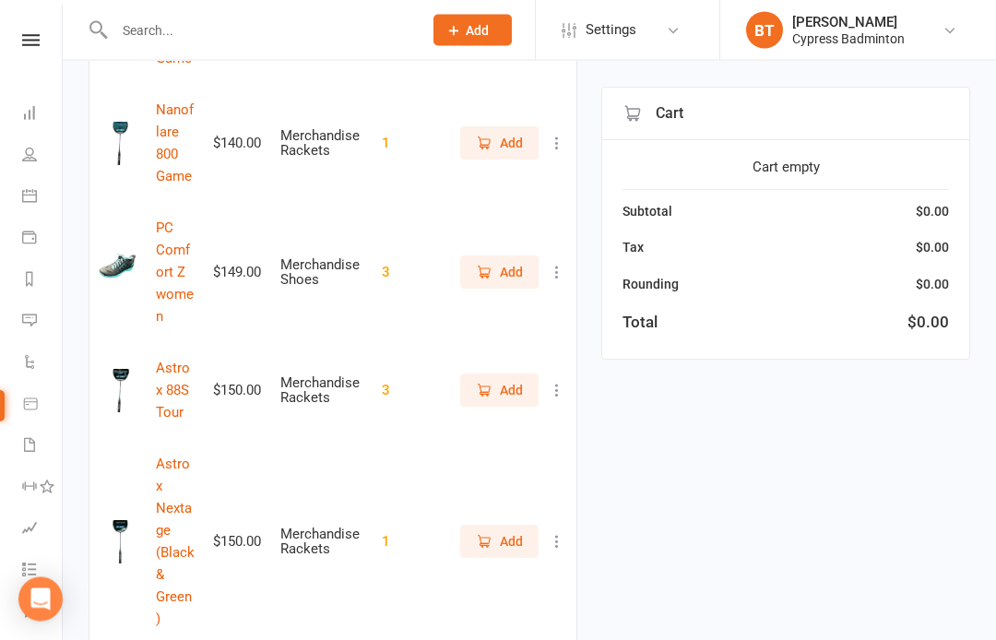
scroll to position [7834, 0]
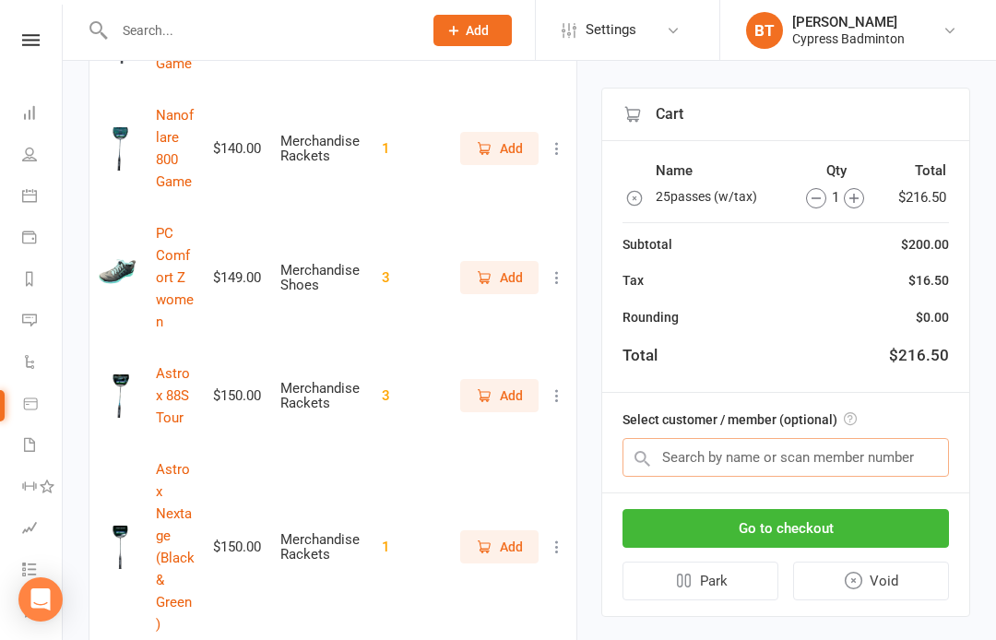
click at [907, 440] on input "text" at bounding box center [786, 457] width 327 height 39
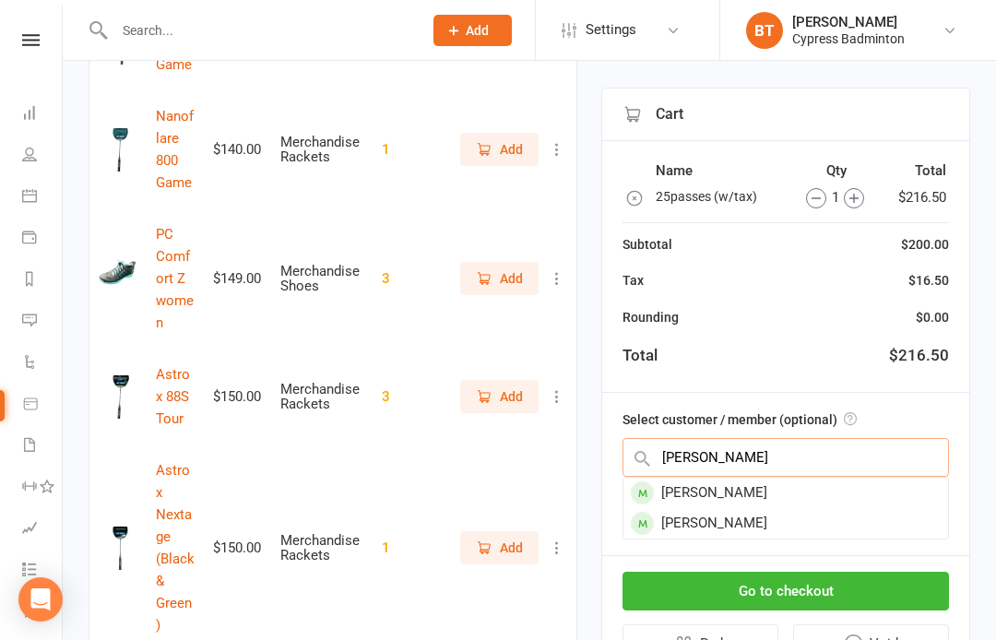
type input "[PERSON_NAME]"
click at [746, 493] on div "[PERSON_NAME]" at bounding box center [786, 493] width 325 height 30
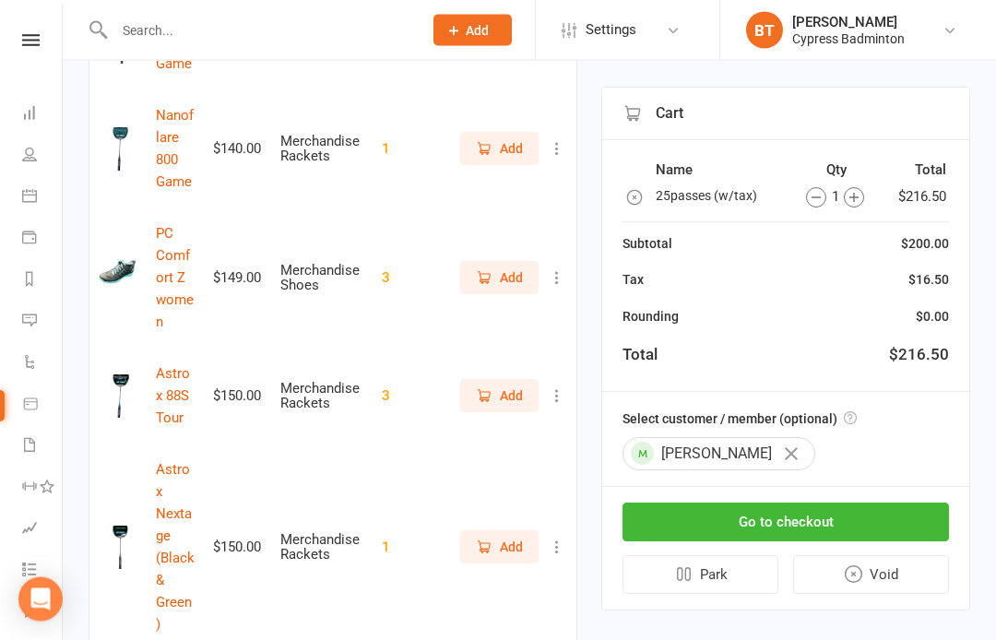
click at [934, 518] on button "Go to checkout" at bounding box center [786, 523] width 327 height 39
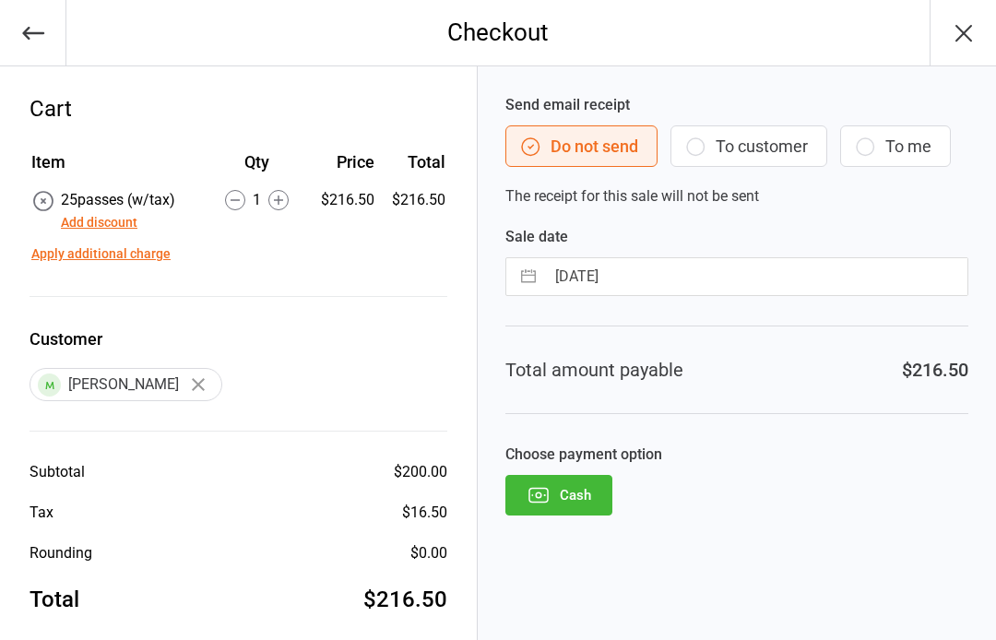
click at [603, 276] on input "[DATE]" at bounding box center [756, 276] width 423 height 37
select select "7"
select select "2025"
select select "8"
select select "2025"
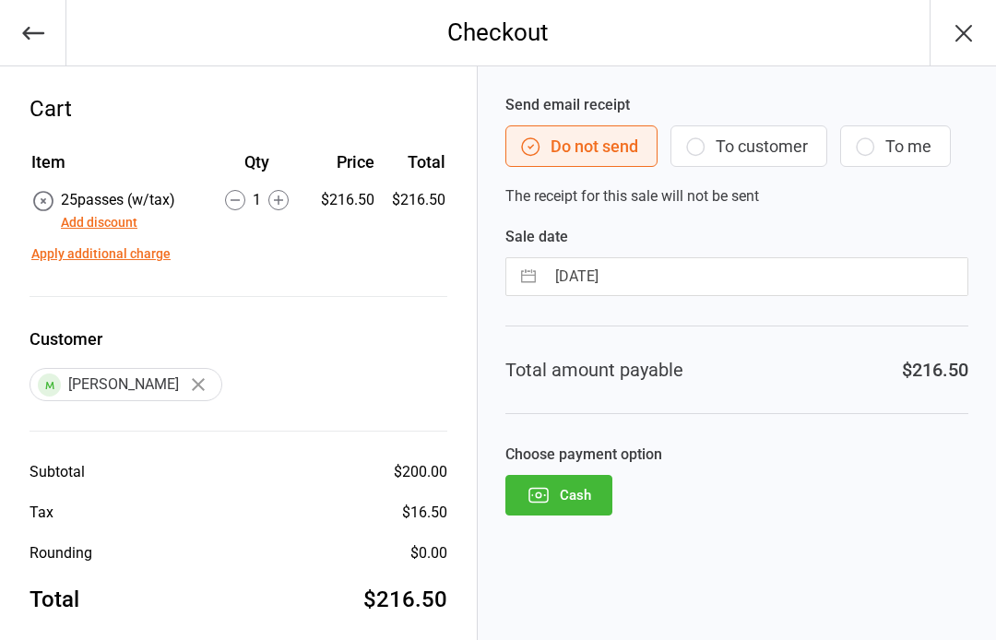
select select "9"
select select "2025"
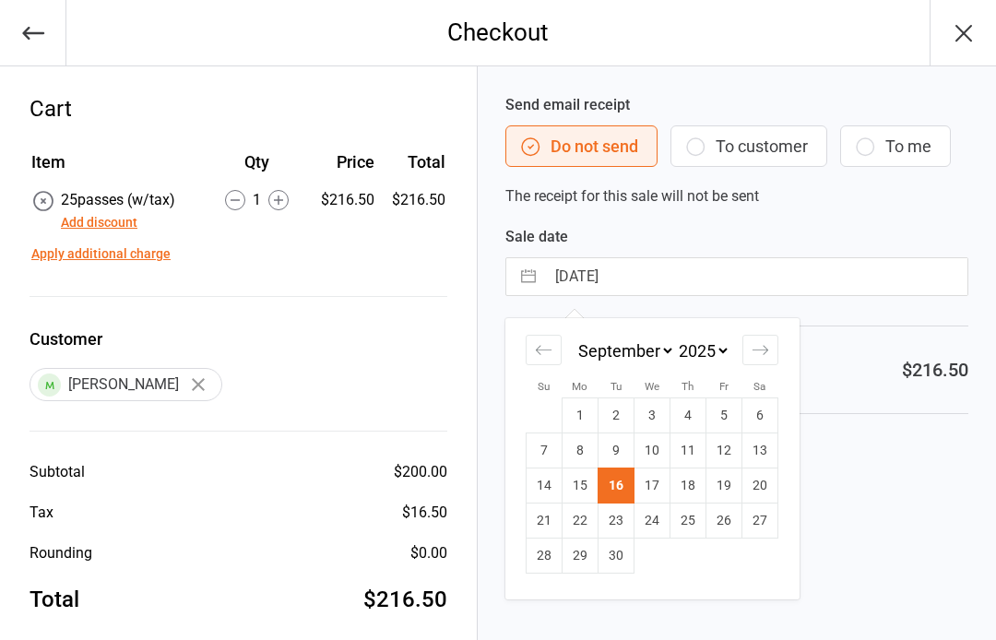
click at [577, 501] on td "15" at bounding box center [581, 486] width 36 height 35
type input "15 Sep 2025"
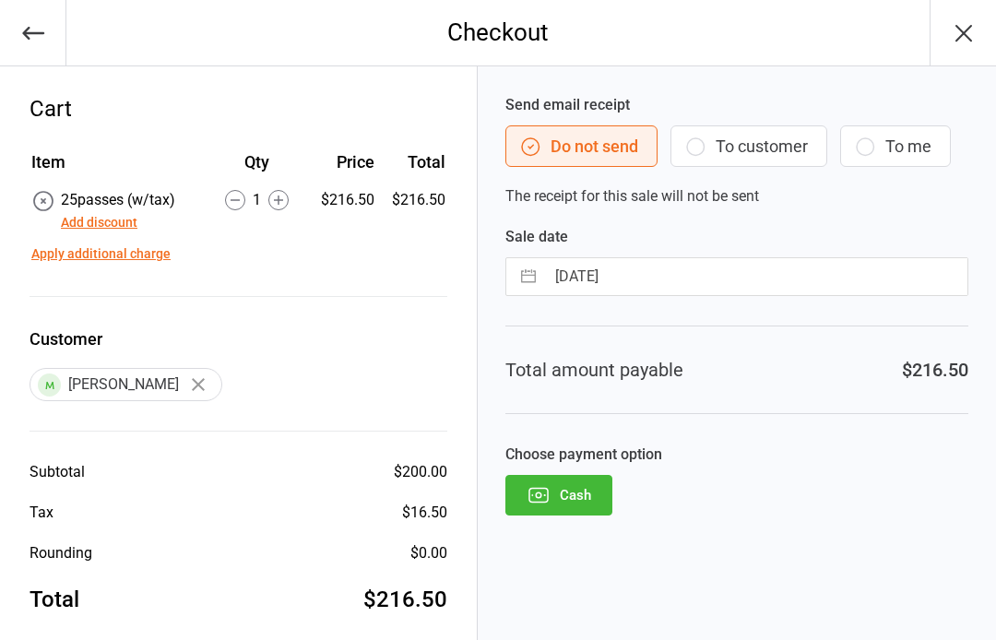
click at [566, 495] on button "Cash" at bounding box center [559, 495] width 107 height 41
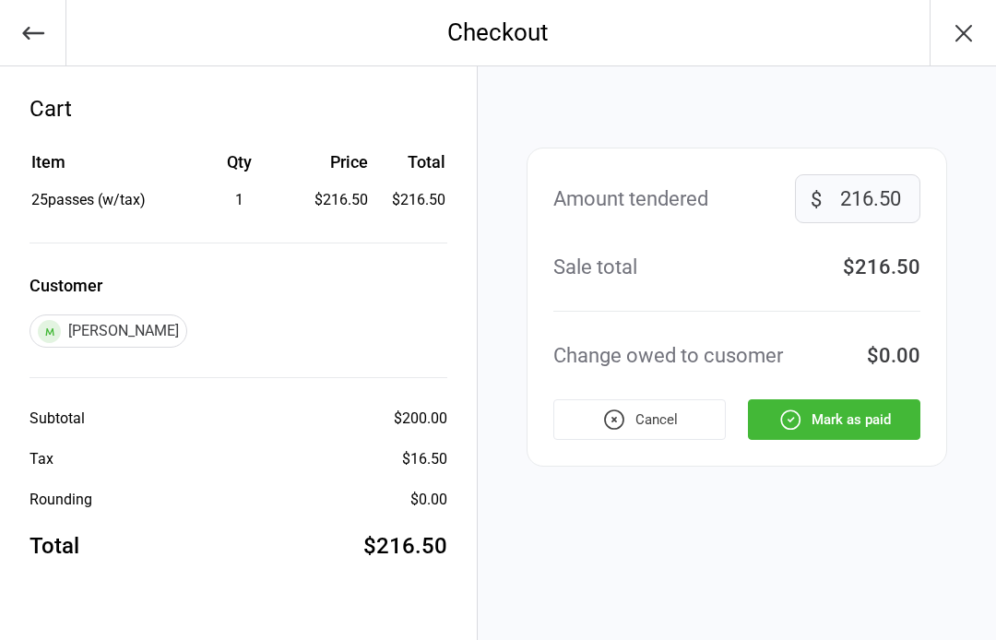
click at [892, 408] on button "Mark as paid" at bounding box center [834, 419] width 173 height 41
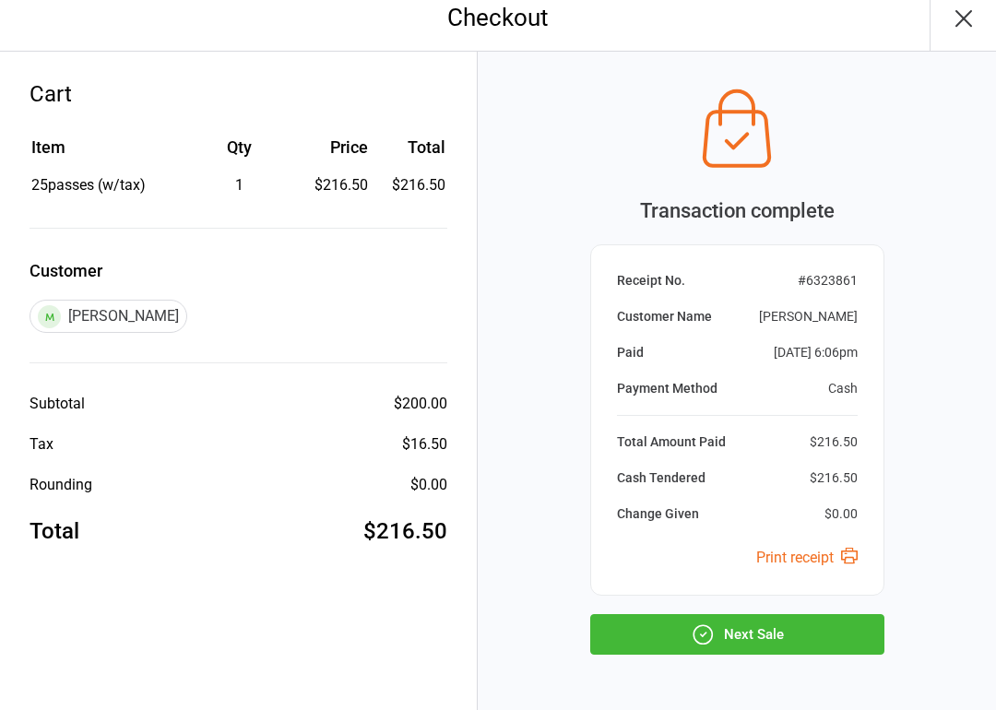
scroll to position [23, 0]
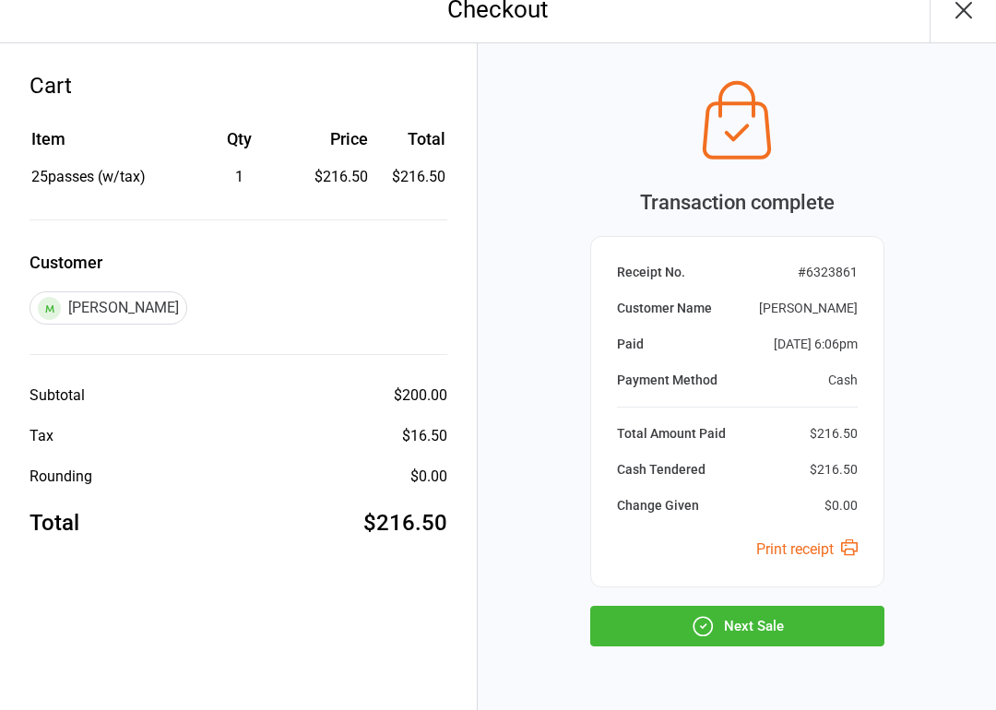
click at [860, 615] on button "Next Sale" at bounding box center [737, 626] width 294 height 41
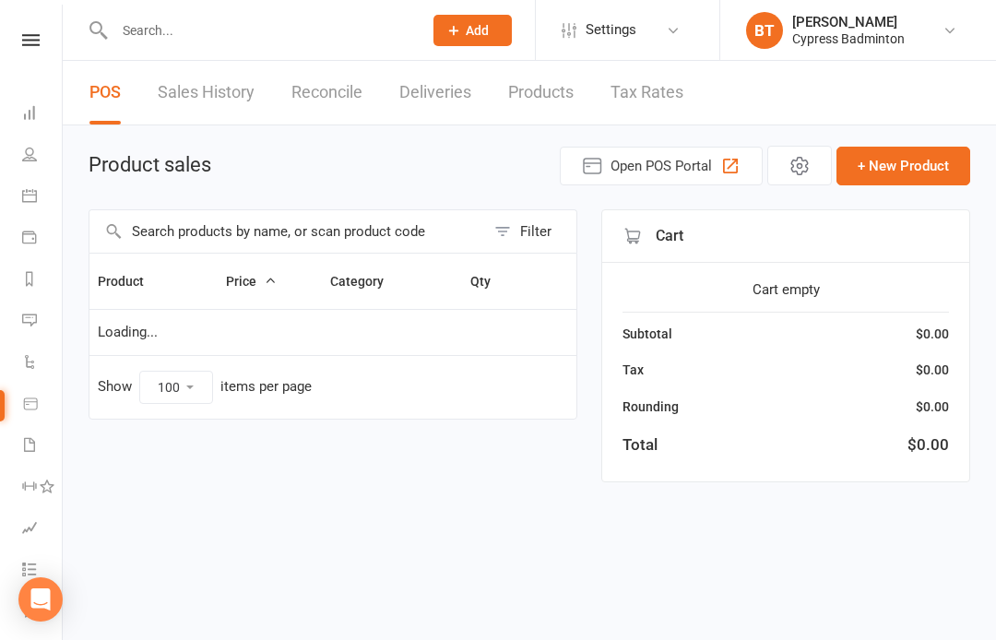
select select "100"
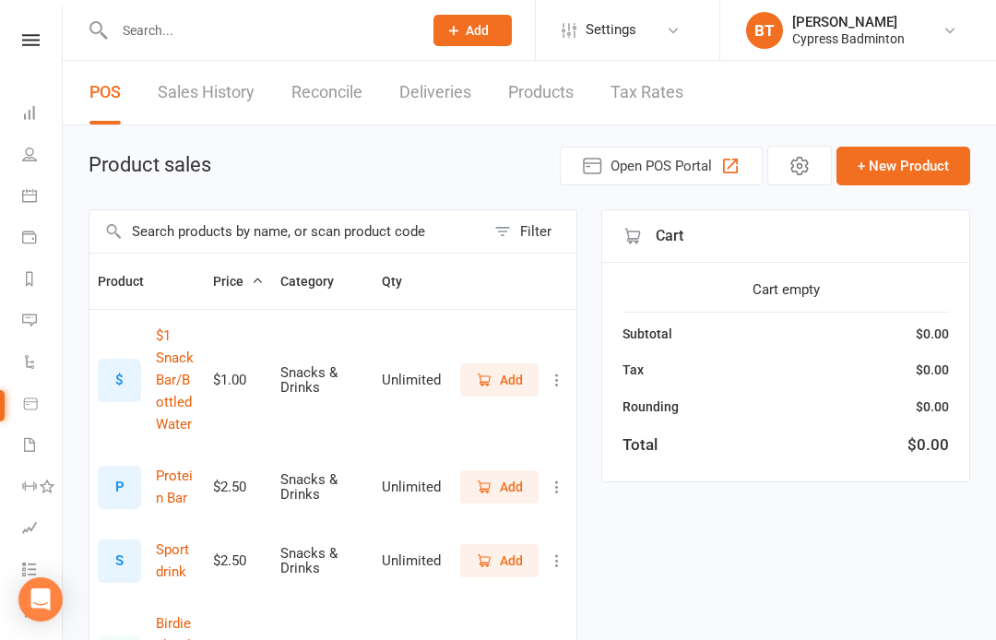
click at [199, 106] on link "Sales History" at bounding box center [206, 93] width 97 height 64
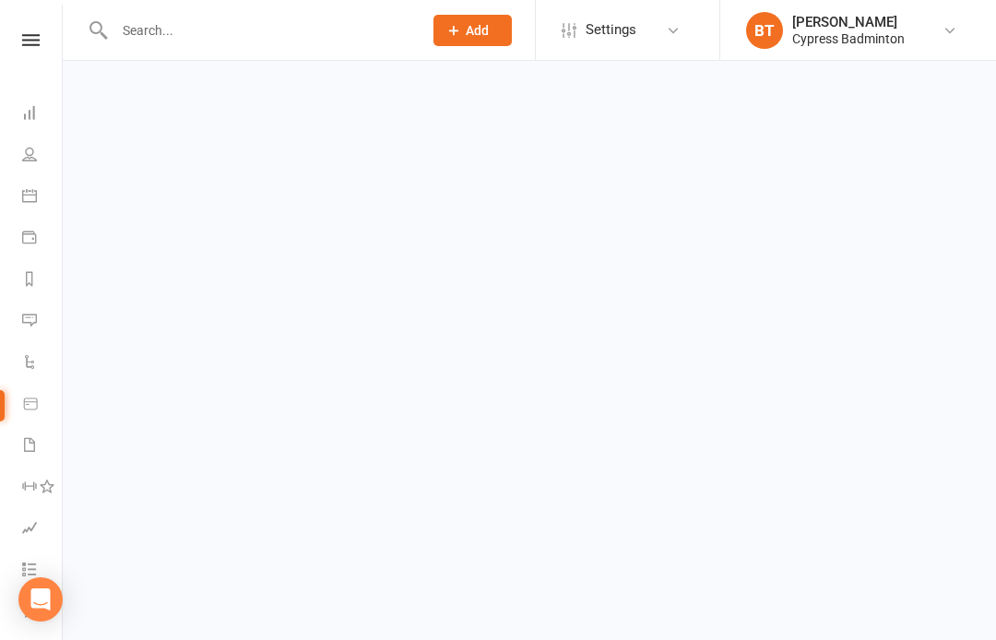
select select "100"
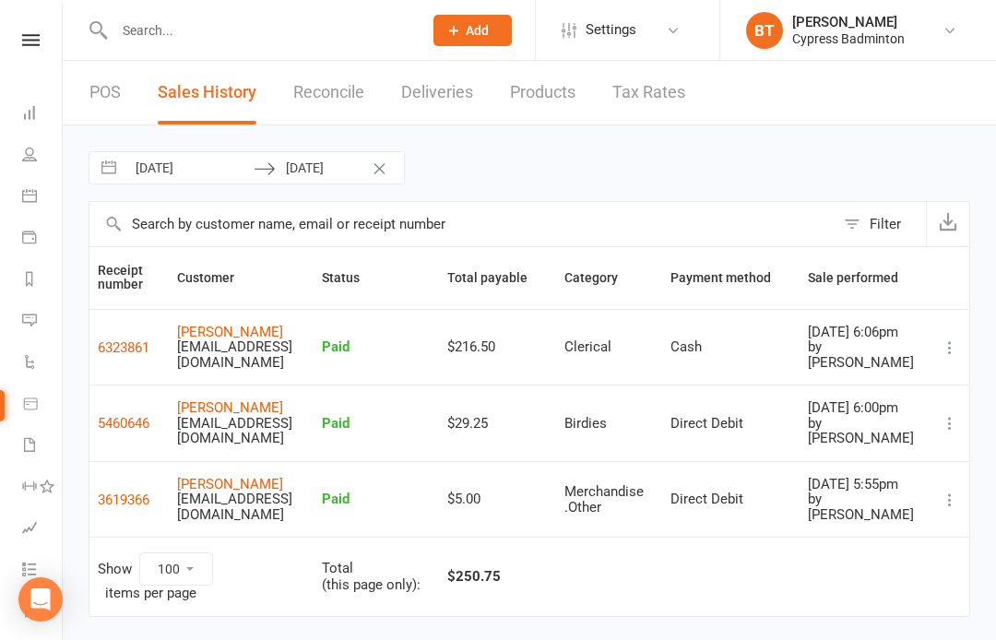
click at [105, 106] on link "POS" at bounding box center [104, 93] width 31 height 64
select select "100"
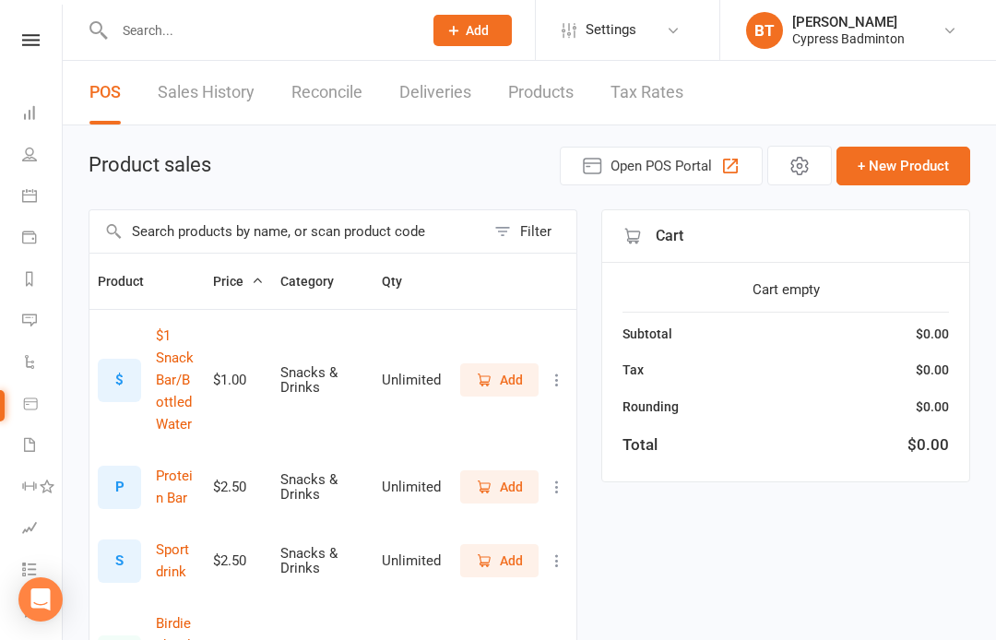
click at [538, 227] on div "Filter" at bounding box center [535, 231] width 31 height 22
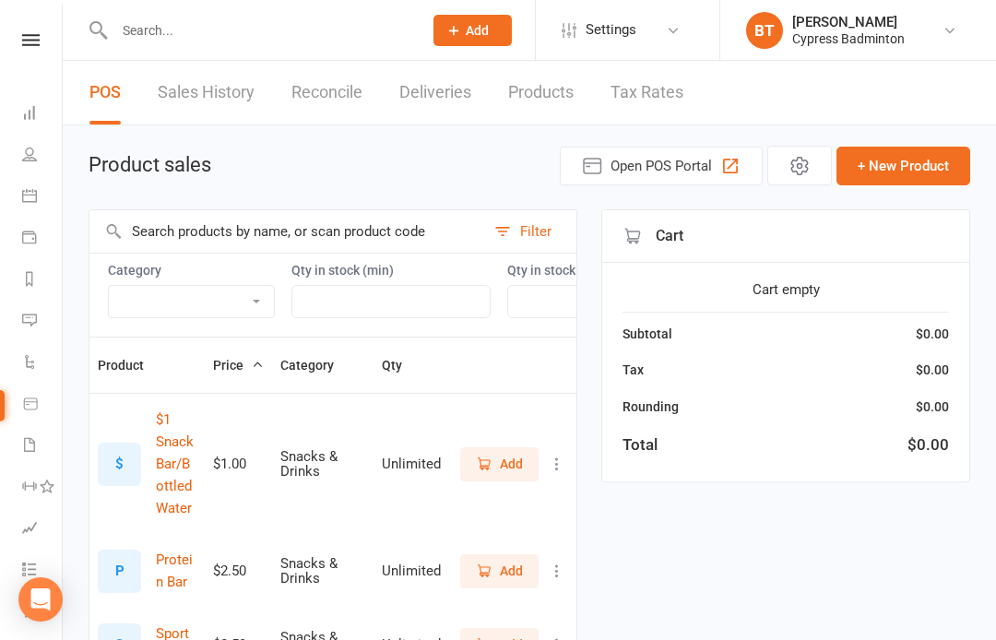
click at [208, 298] on select "Bag Birdies Clerical Merchandise .Other Merchandise Rackets Merchandise Shoes R…" at bounding box center [191, 301] width 165 height 31
select select "3532"
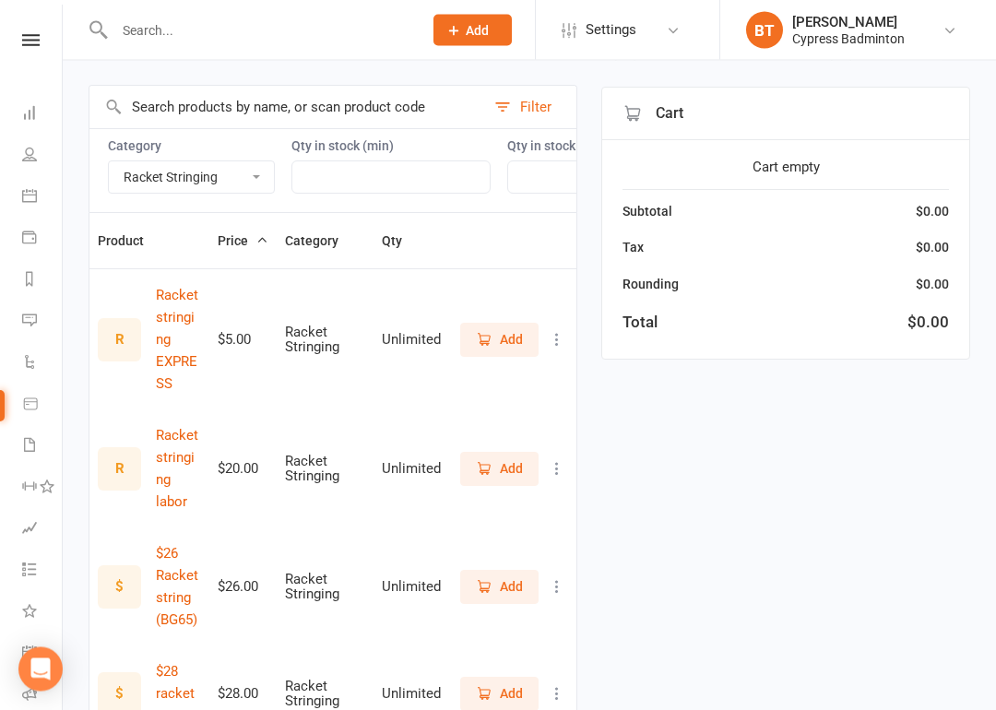
click at [492, 461] on icon "button" at bounding box center [484, 469] width 17 height 17
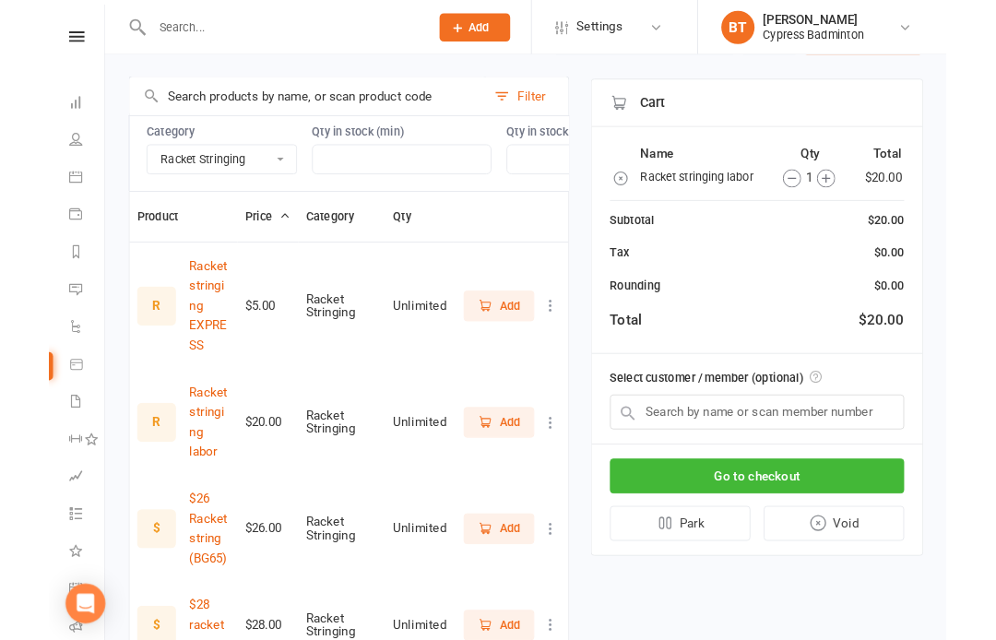
scroll to position [195, 0]
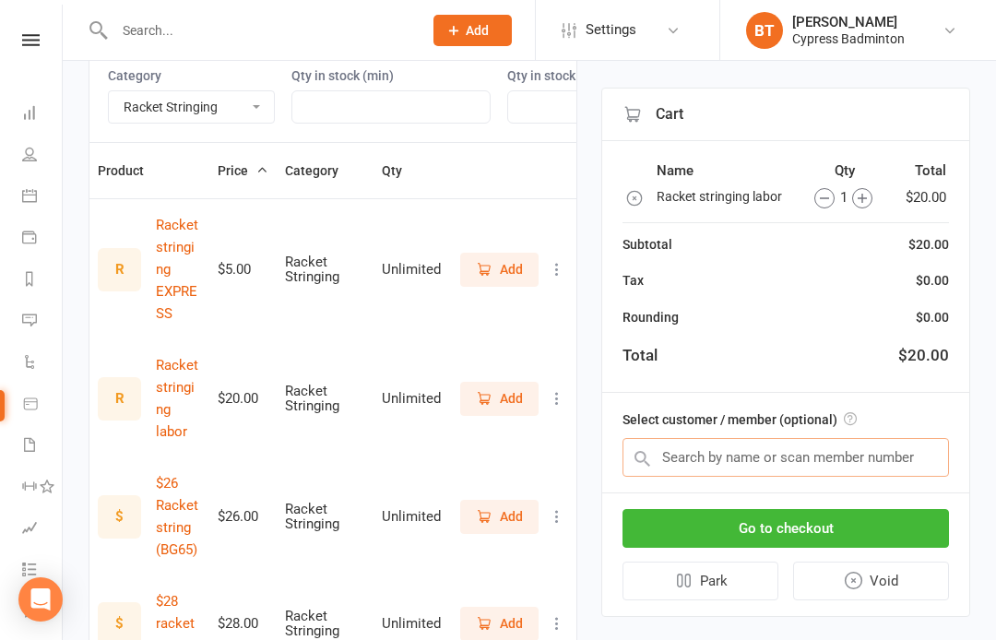
click at [920, 456] on input "text" at bounding box center [786, 457] width 327 height 39
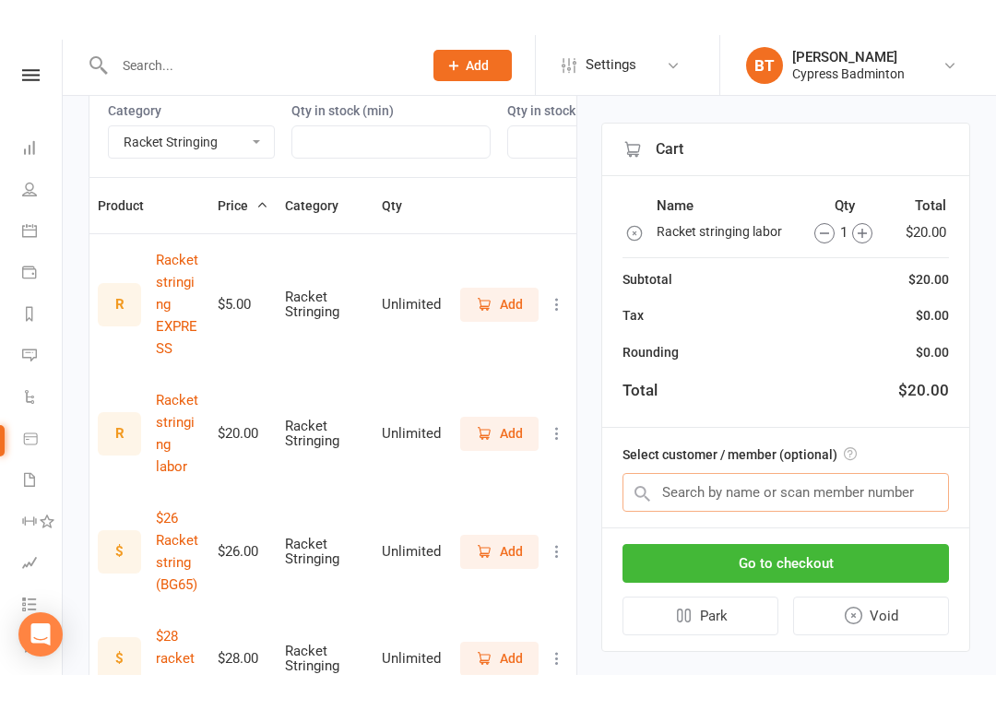
scroll to position [194, 0]
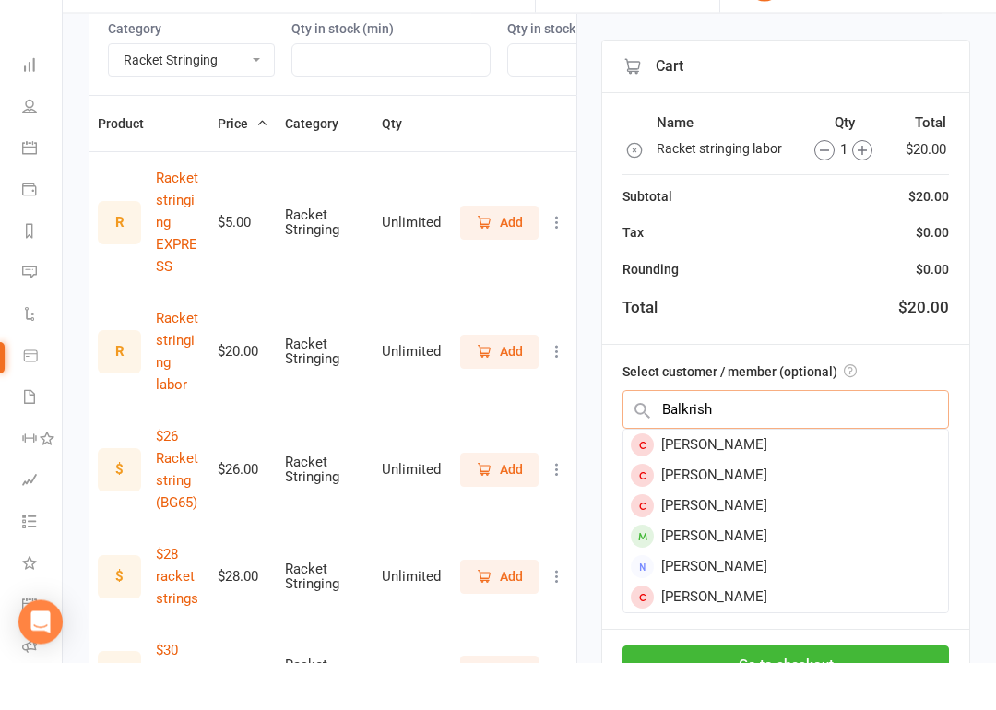
type input "Balkrish"
click at [764, 569] on div "[PERSON_NAME]" at bounding box center [786, 584] width 325 height 30
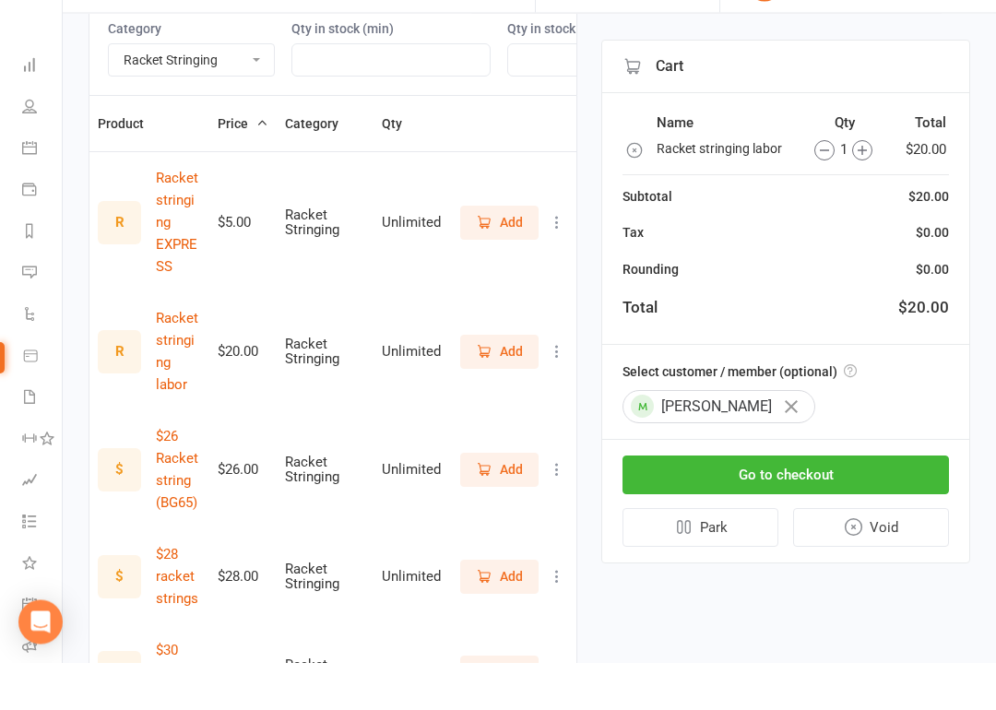
scroll to position [242, 0]
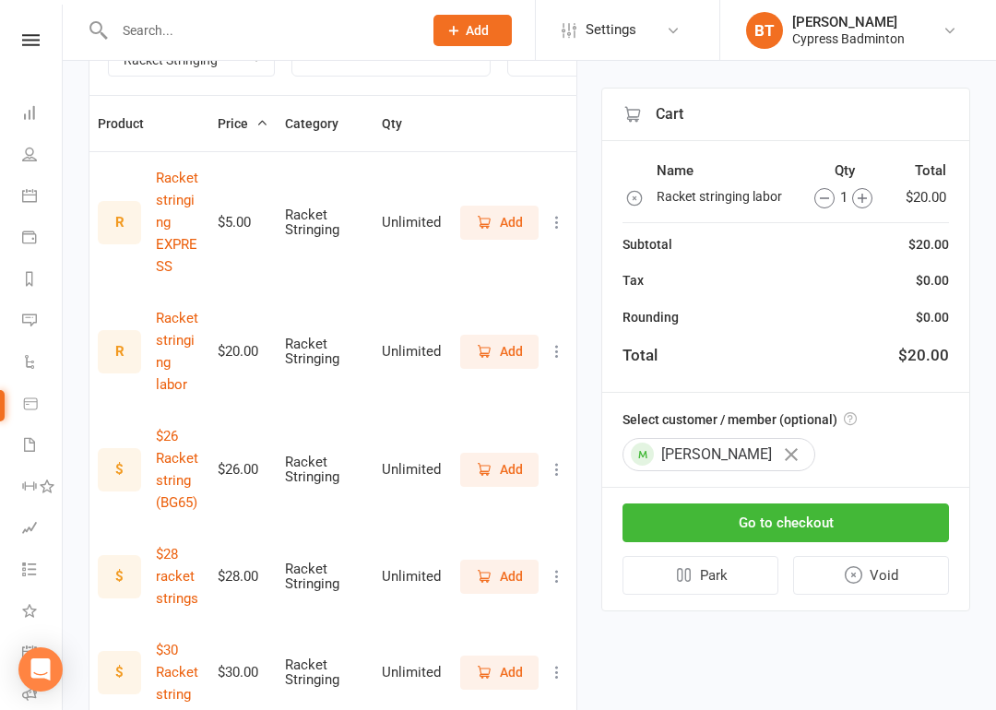
click at [915, 509] on button "Go to checkout" at bounding box center [786, 523] width 327 height 39
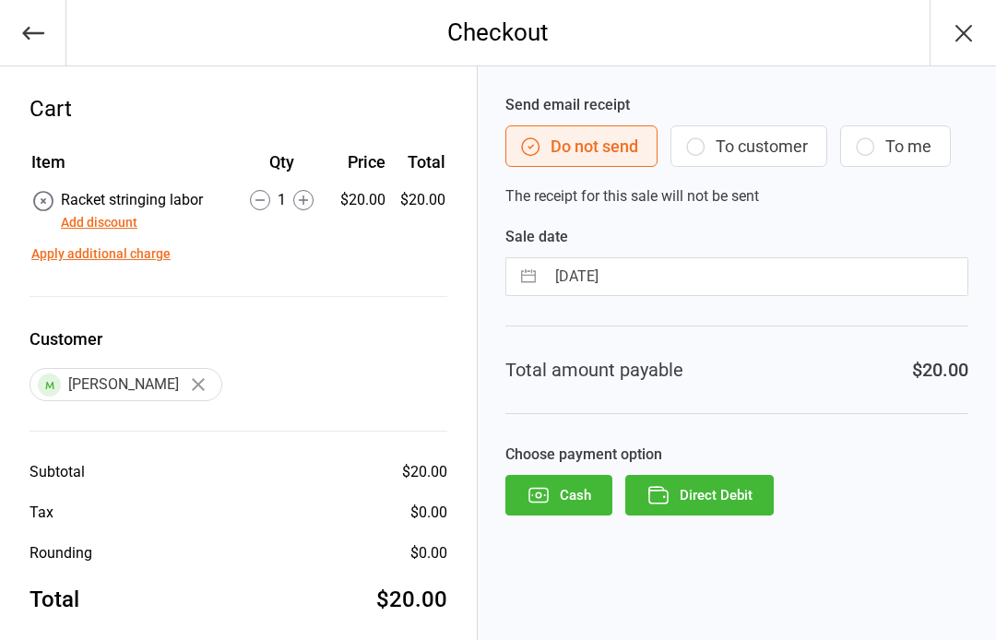
click at [756, 500] on button "Direct Debit" at bounding box center [699, 495] width 149 height 41
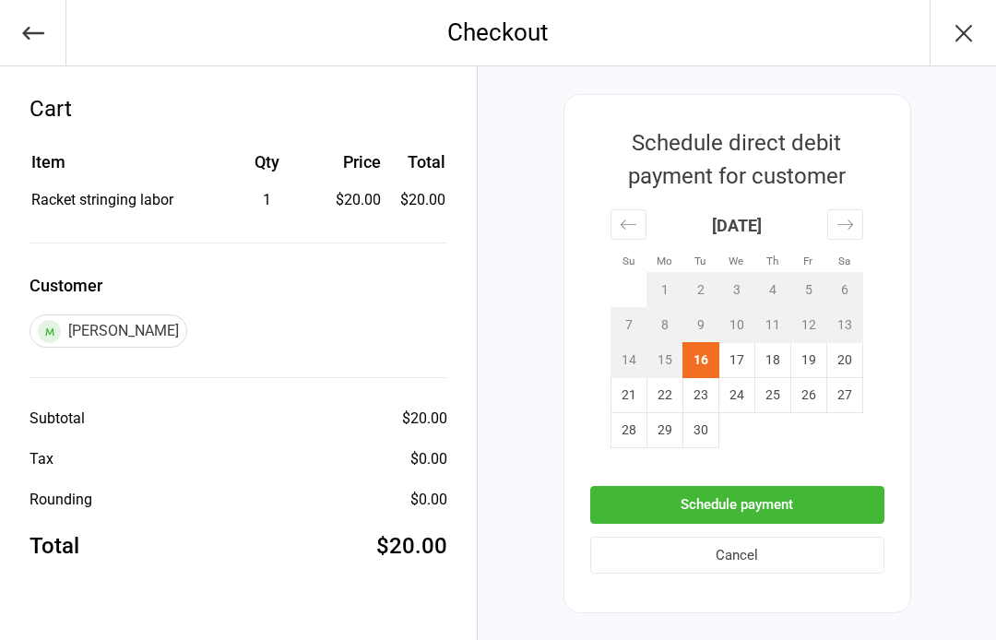
click at [855, 497] on button "Schedule payment" at bounding box center [737, 505] width 294 height 38
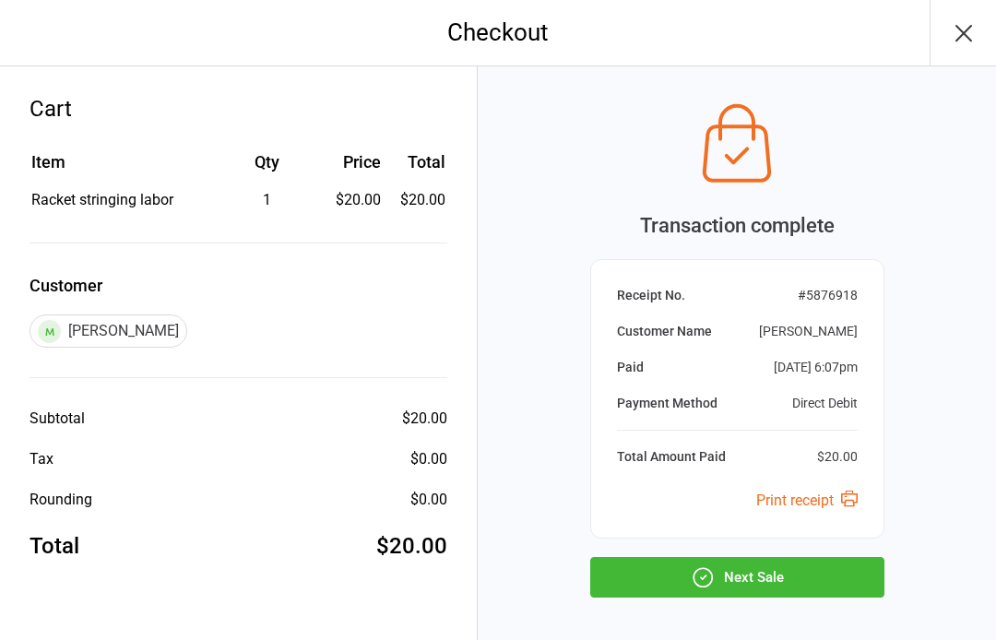
click at [839, 578] on button "Next Sale" at bounding box center [737, 577] width 294 height 41
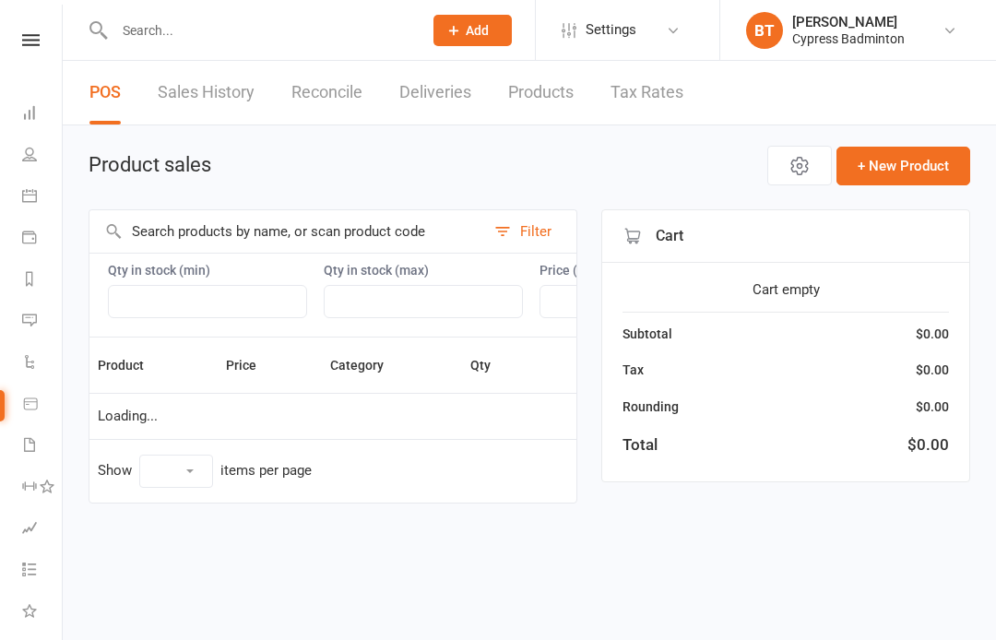
select select "100"
select select "3532"
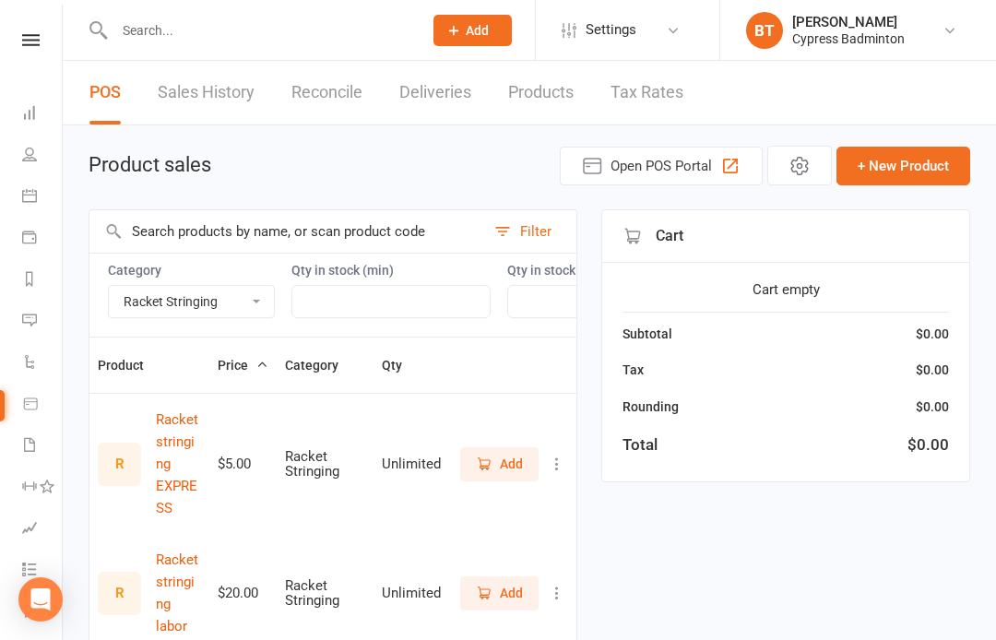
click at [214, 304] on select "Bag Birdies Clerical Merchandise .Other Merchandise Rackets Merchandise Shoes R…" at bounding box center [191, 301] width 165 height 31
select select
